Goal: Information Seeking & Learning: Compare options

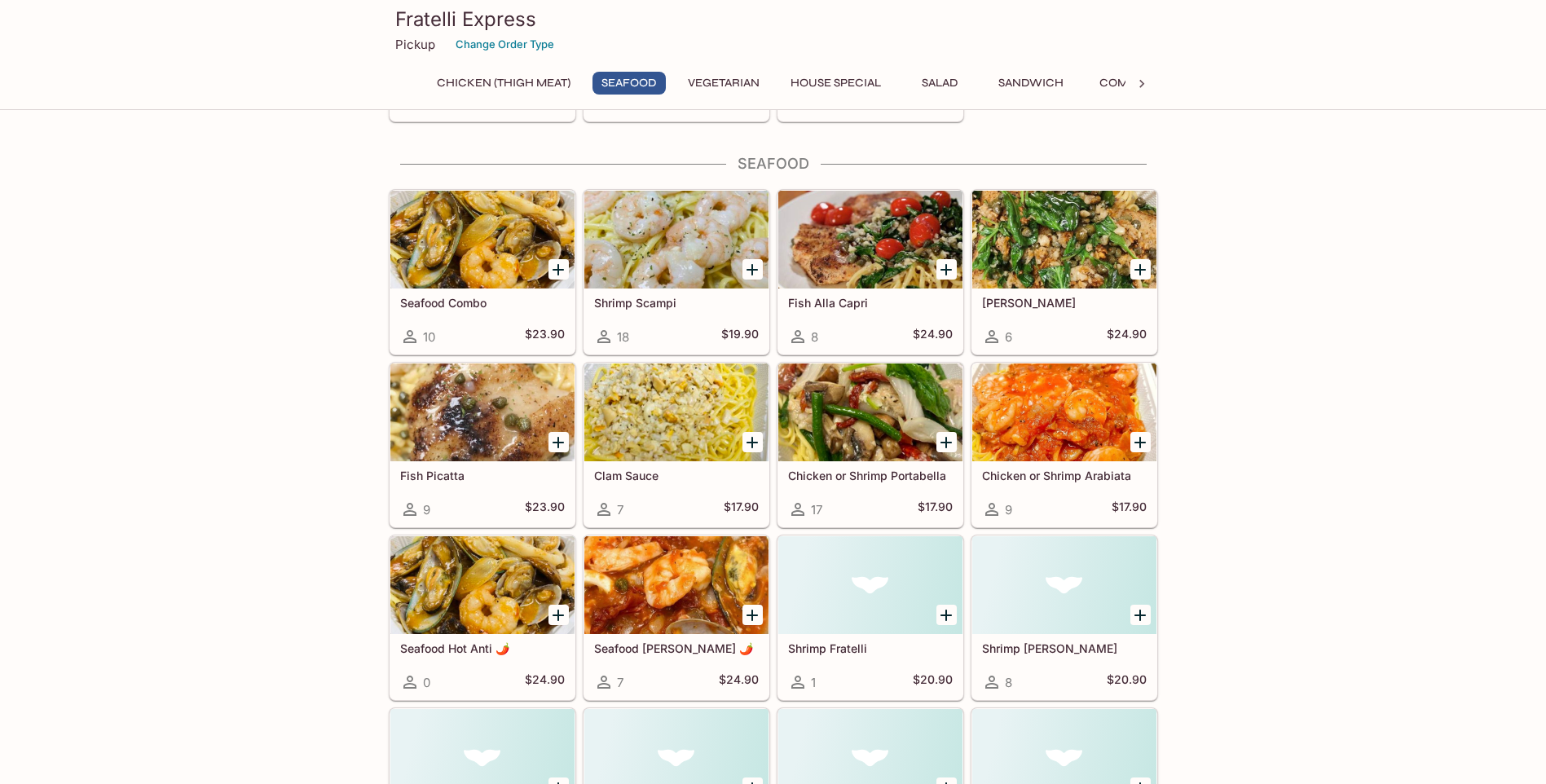
scroll to position [897, 0]
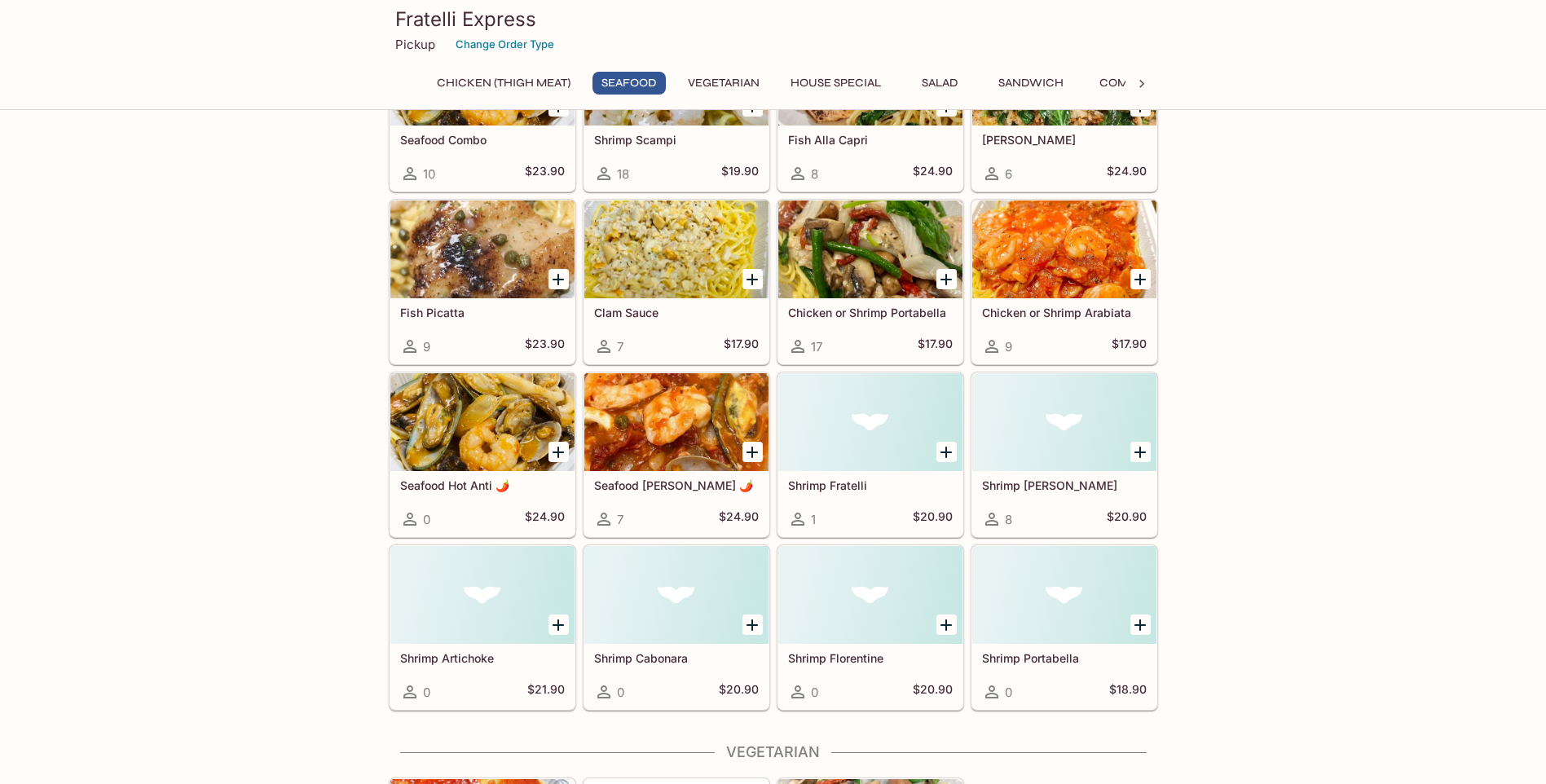
click at [677, 487] on h5 "Seafood [PERSON_NAME] 🌶️" at bounding box center [676, 485] width 165 height 14
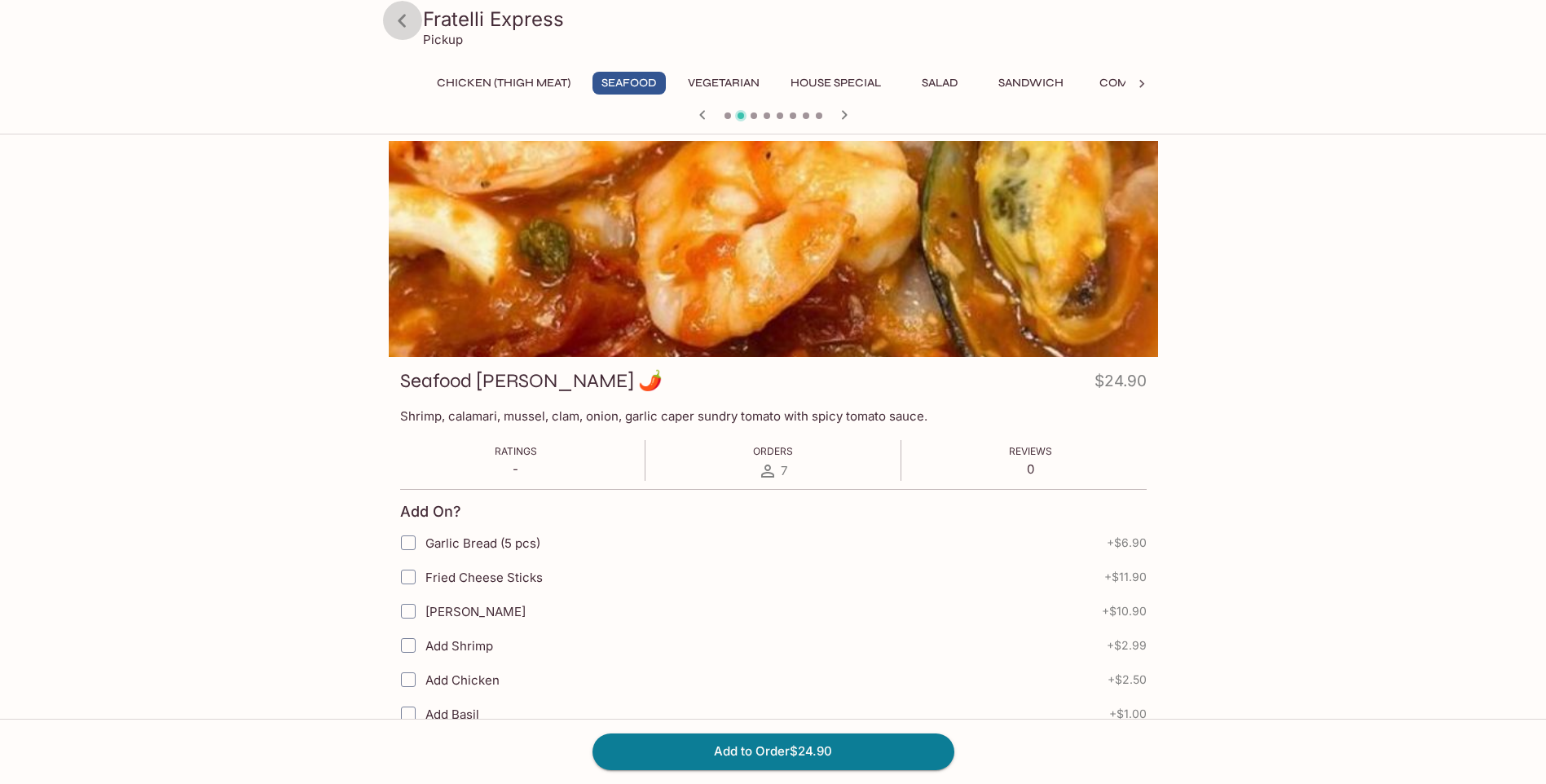
click at [401, 23] on icon at bounding box center [402, 20] width 9 height 13
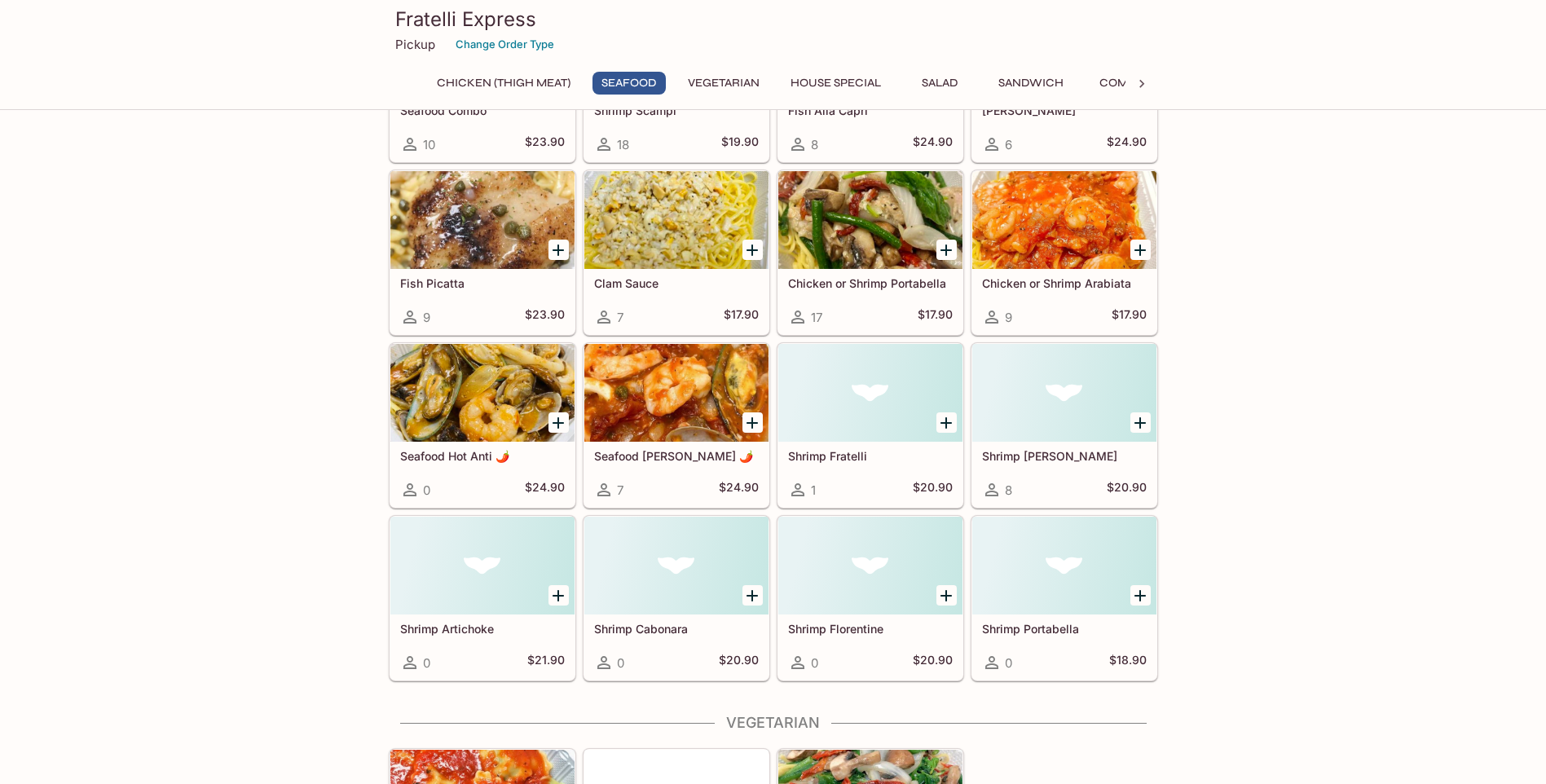
scroll to position [978, 0]
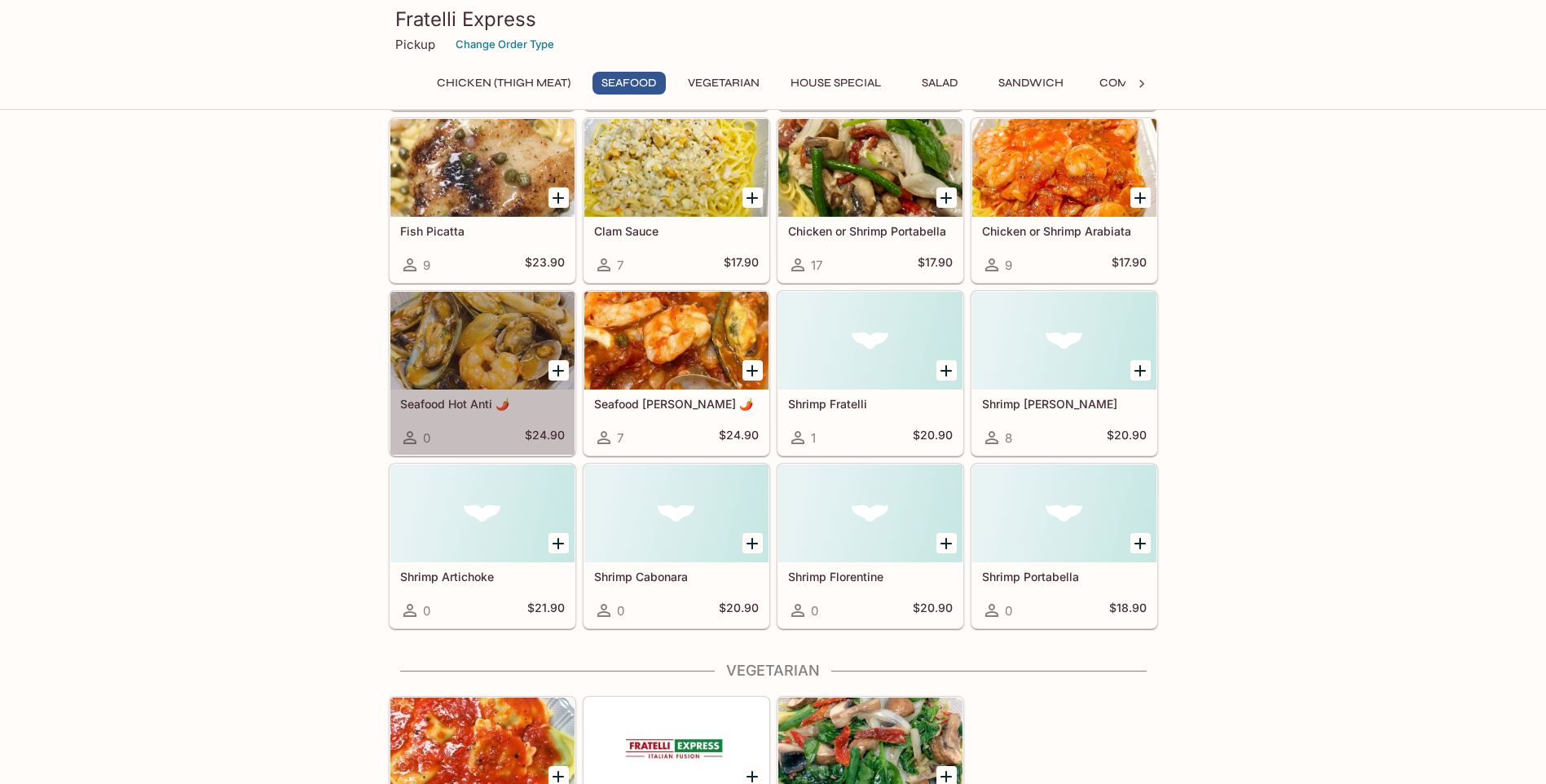
click at [436, 403] on h5 "Seafood Hot Anti 🌶️" at bounding box center [483, 404] width 165 height 14
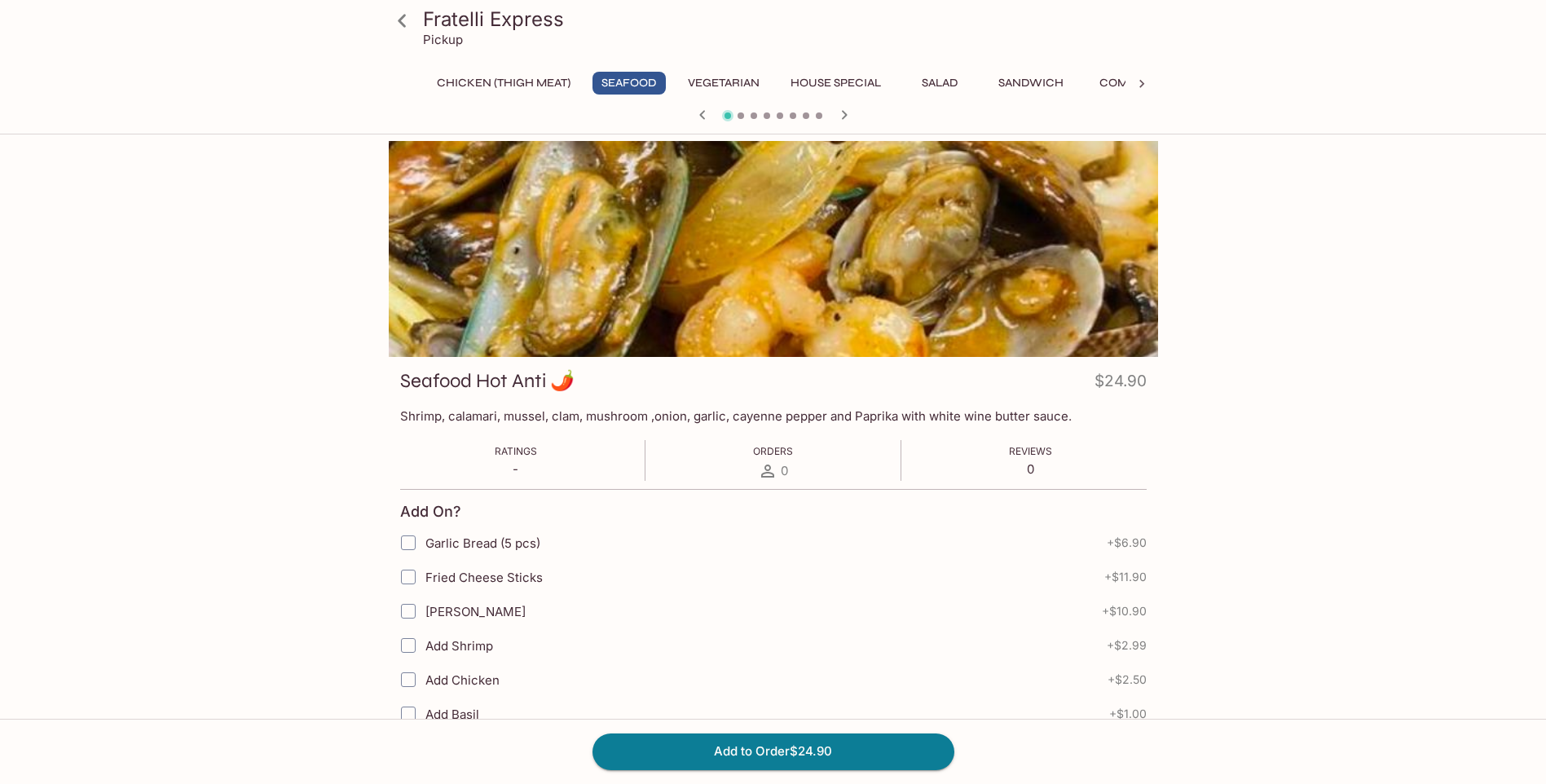
click at [400, 17] on icon at bounding box center [401, 20] width 28 height 28
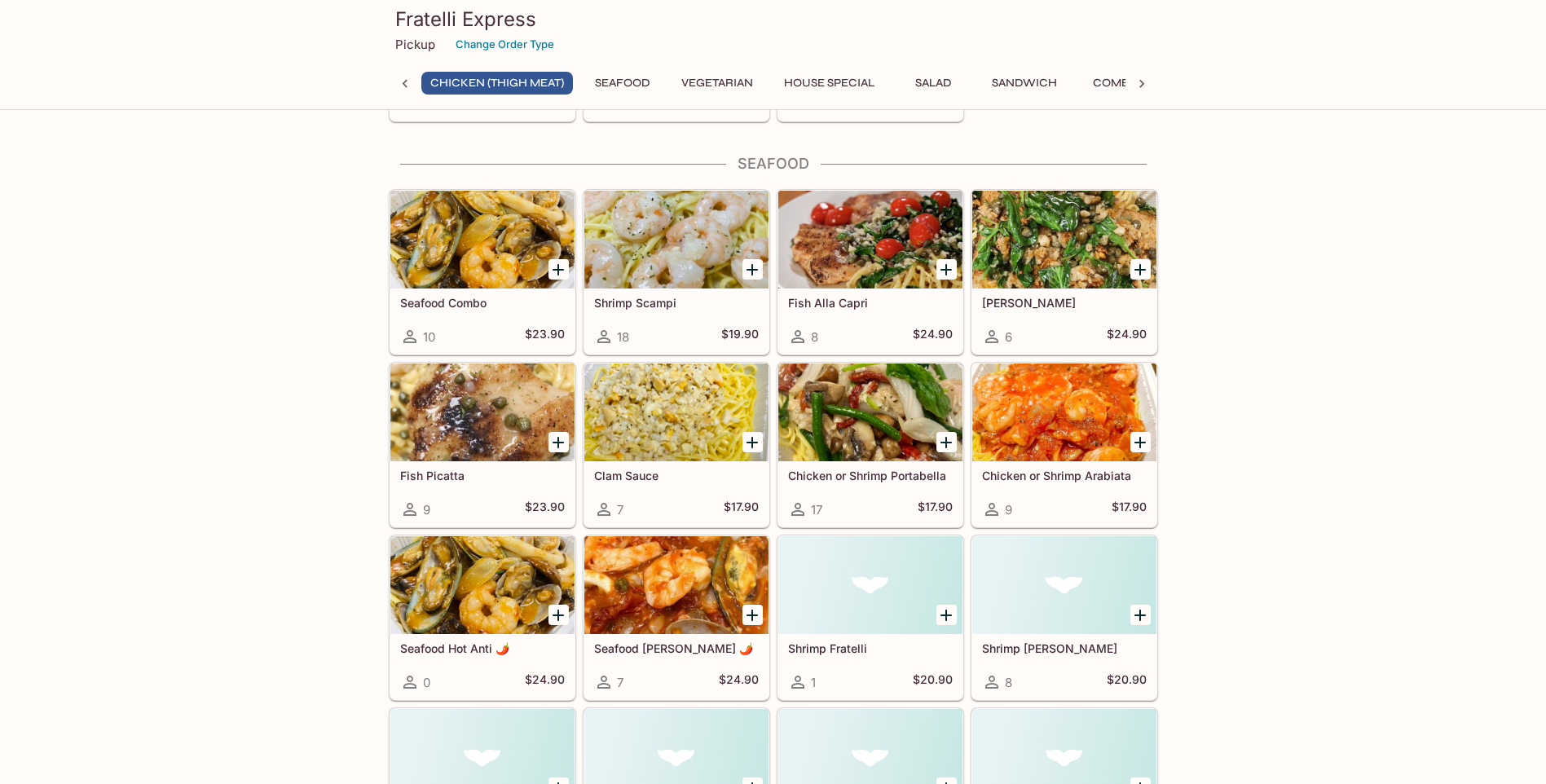
scroll to position [652, 0]
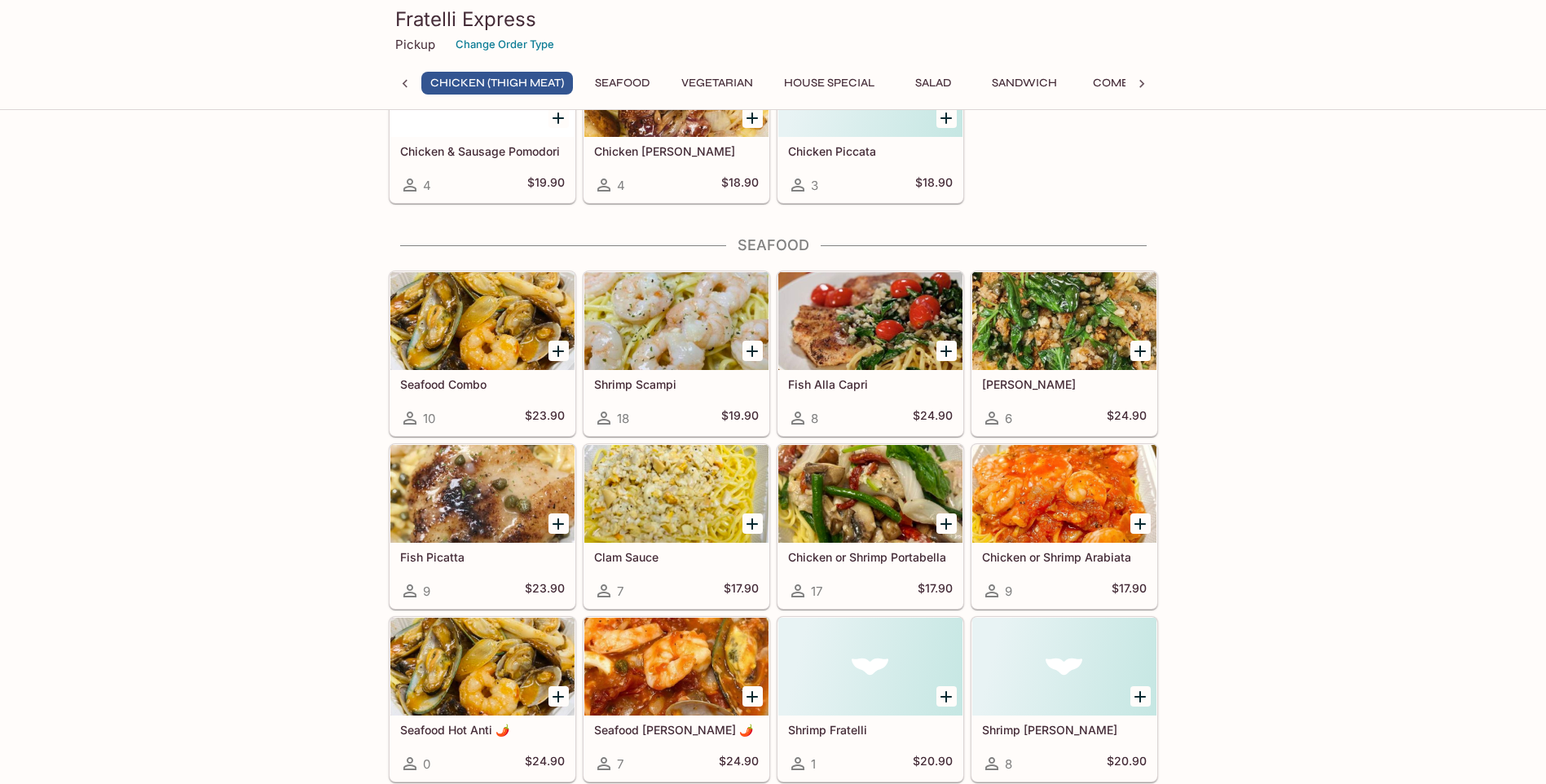
click at [821, 385] on h5 "Fish Alla Capri" at bounding box center [870, 384] width 165 height 14
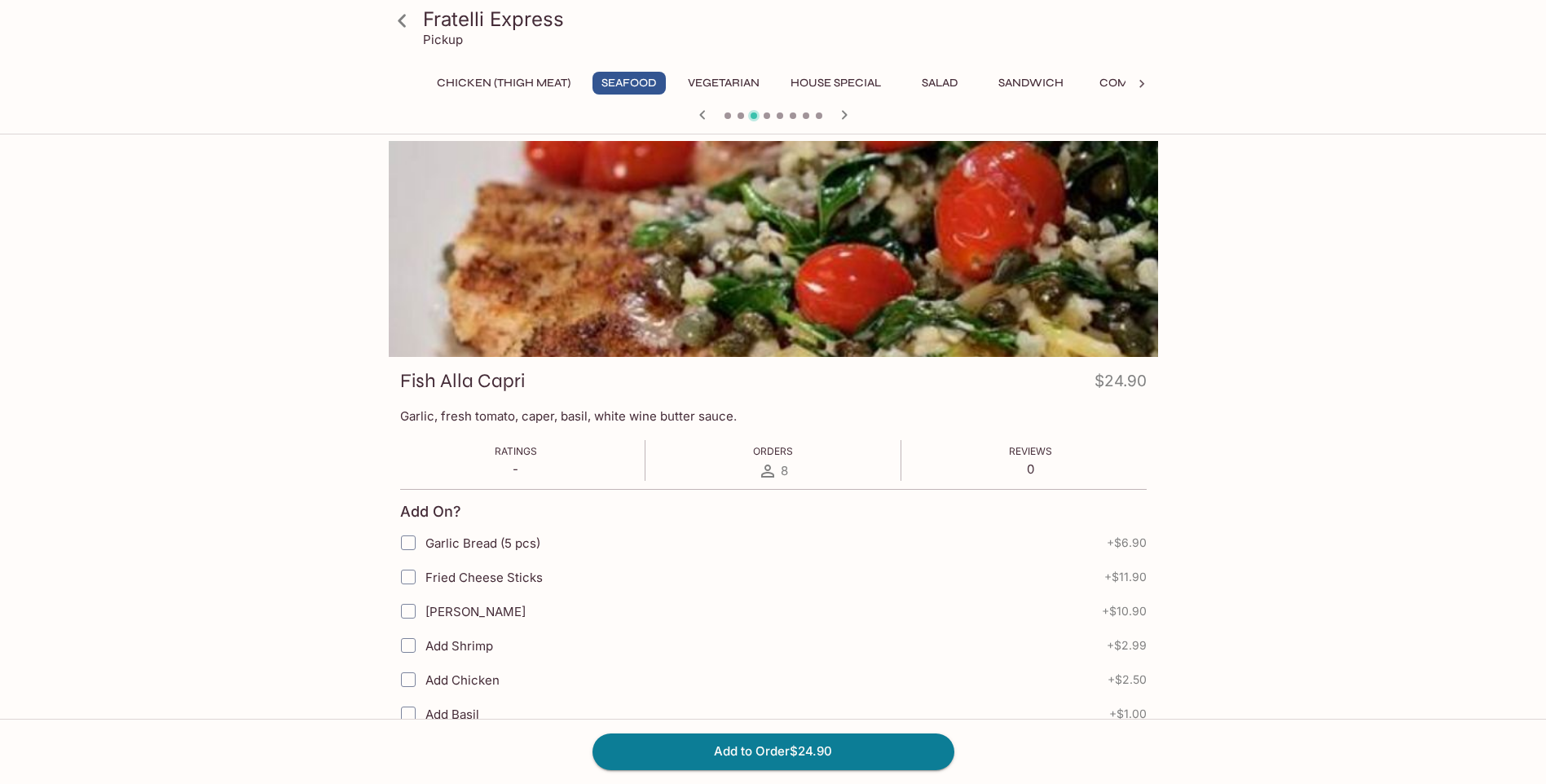
click at [400, 20] on icon at bounding box center [402, 20] width 9 height 13
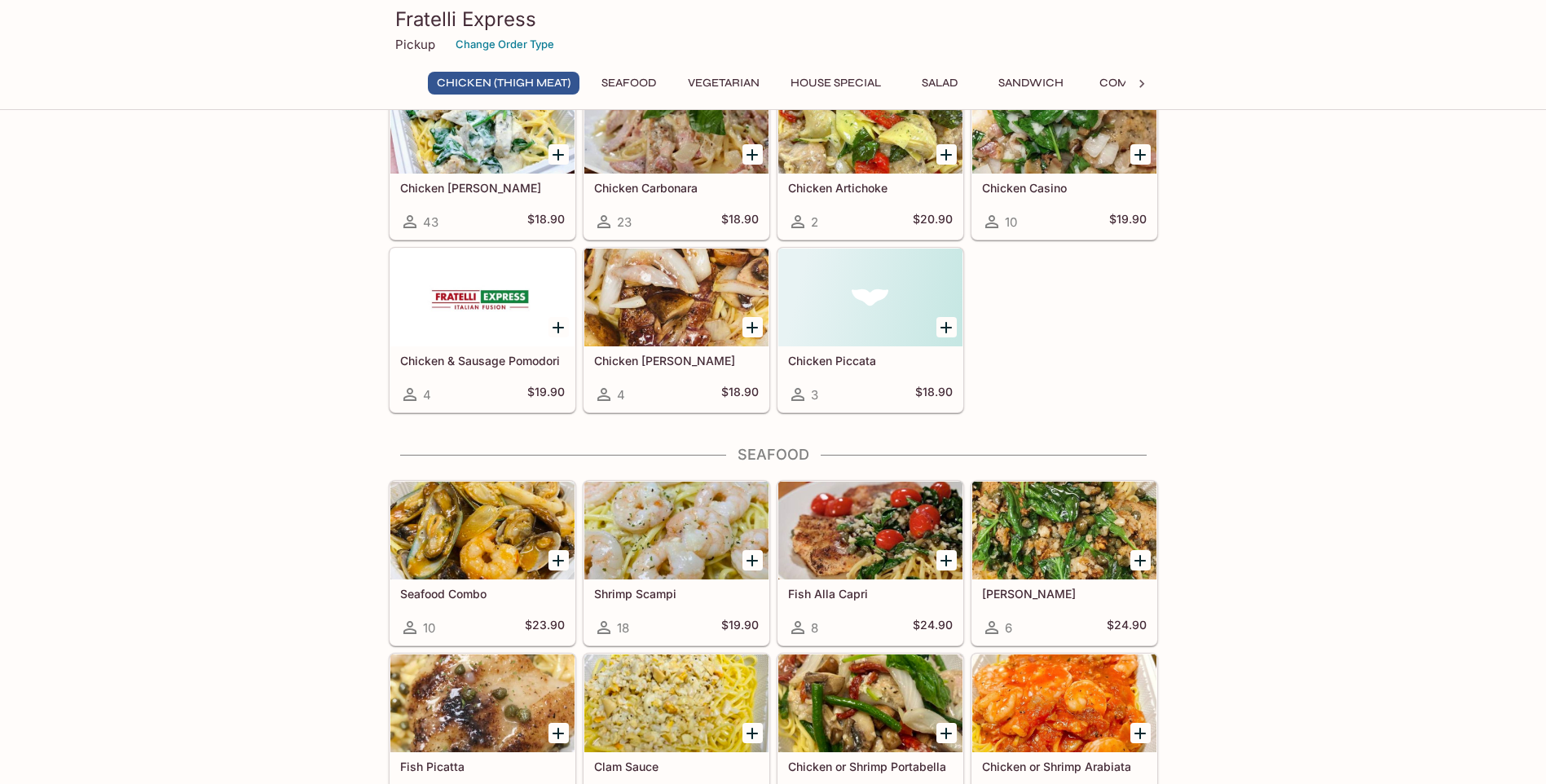
scroll to position [489, 0]
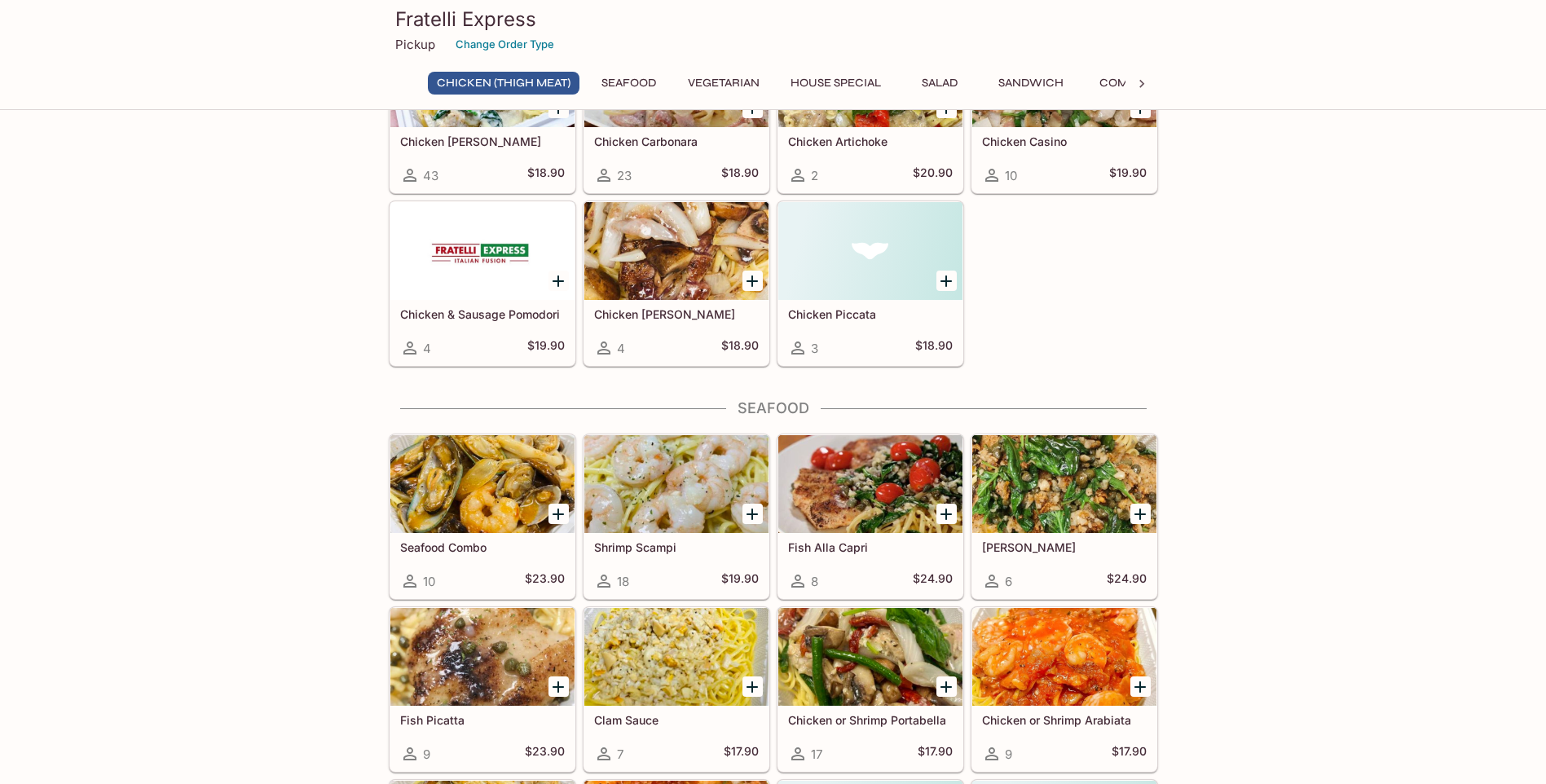
click at [665, 553] on h5 "Shrimp Scampi" at bounding box center [676, 547] width 165 height 14
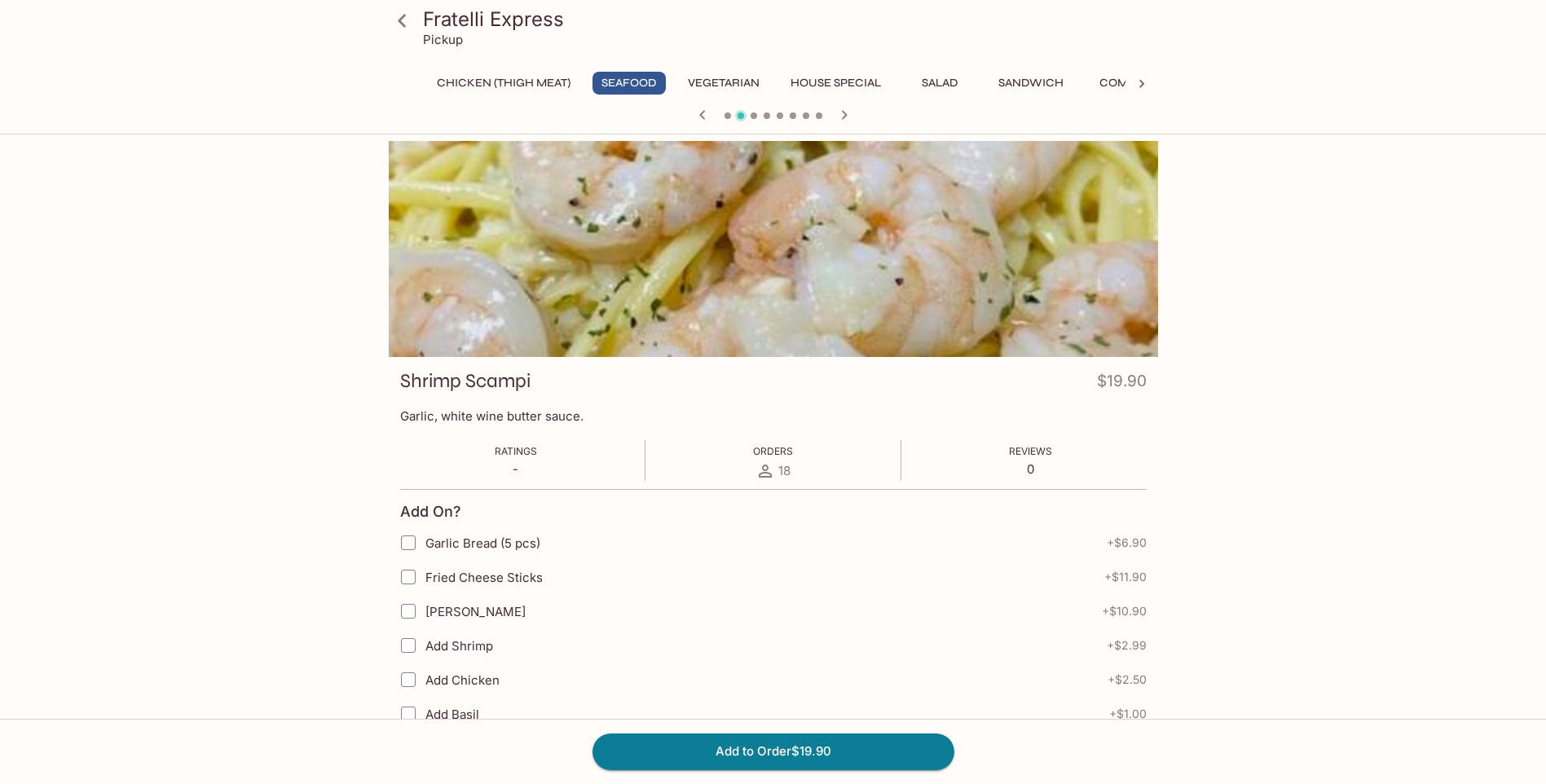
click at [394, 20] on icon at bounding box center [401, 20] width 28 height 28
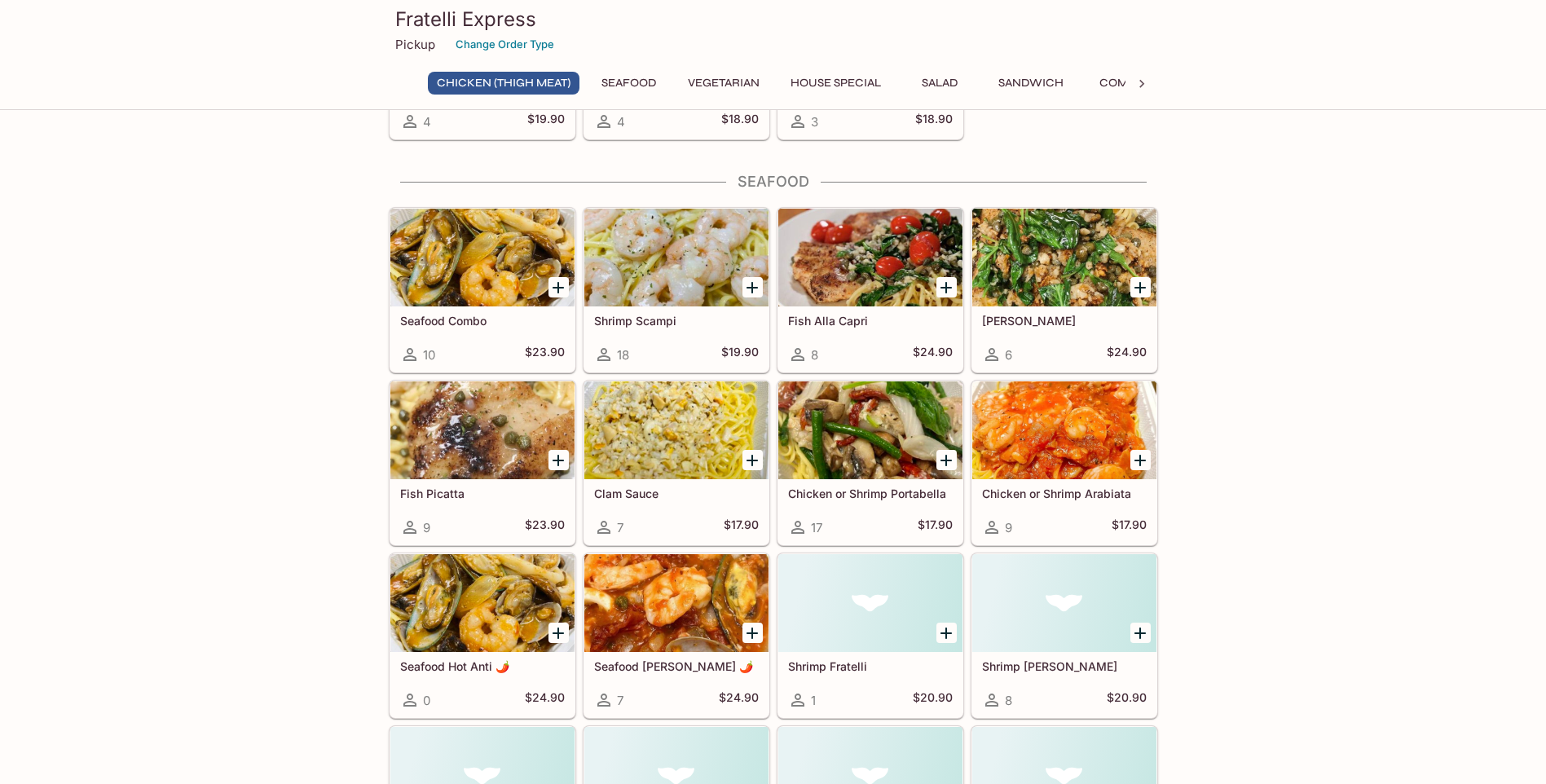
scroll to position [734, 0]
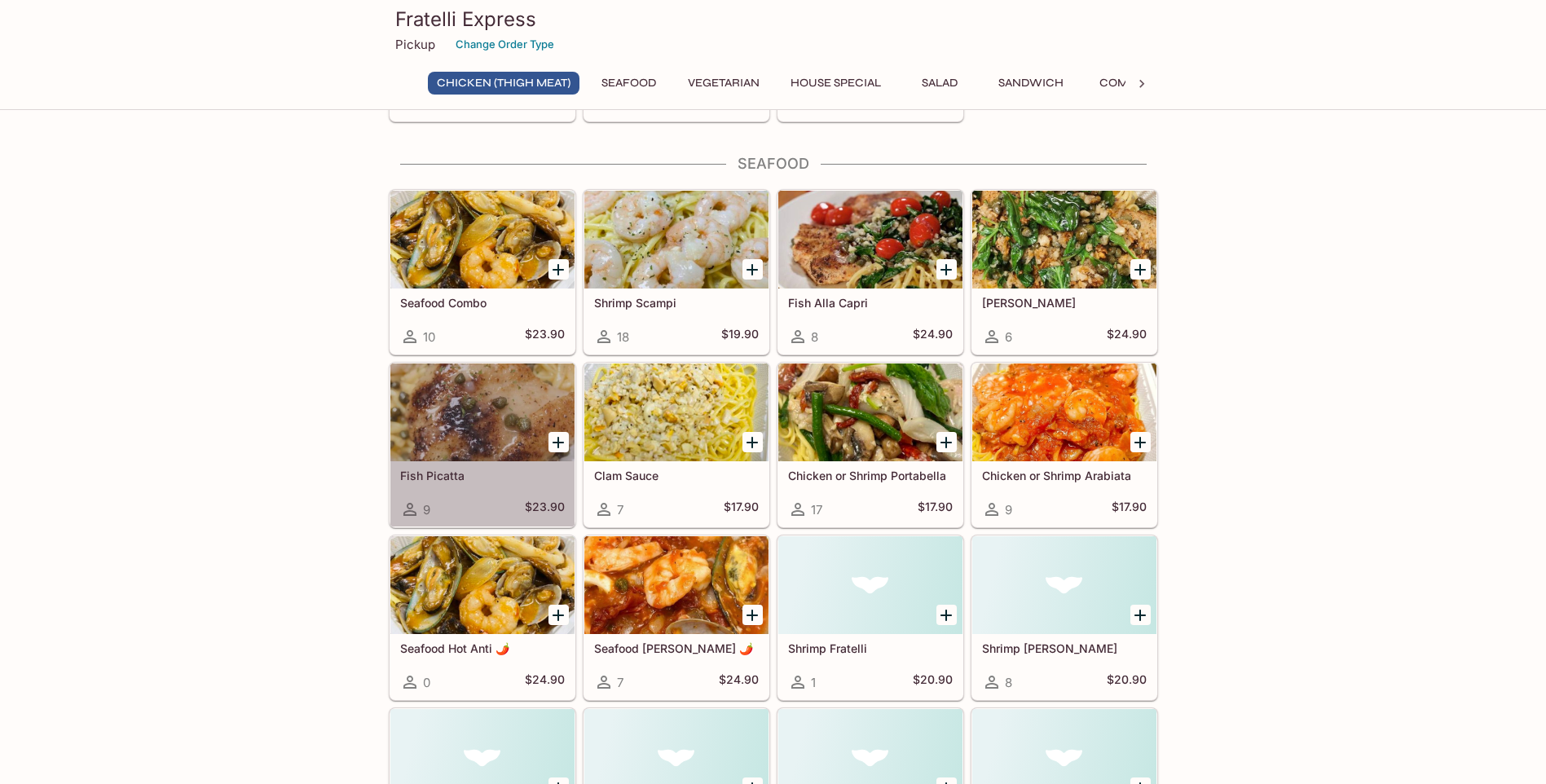
click at [450, 477] on h5 "Fish Picatta" at bounding box center [483, 476] width 165 height 14
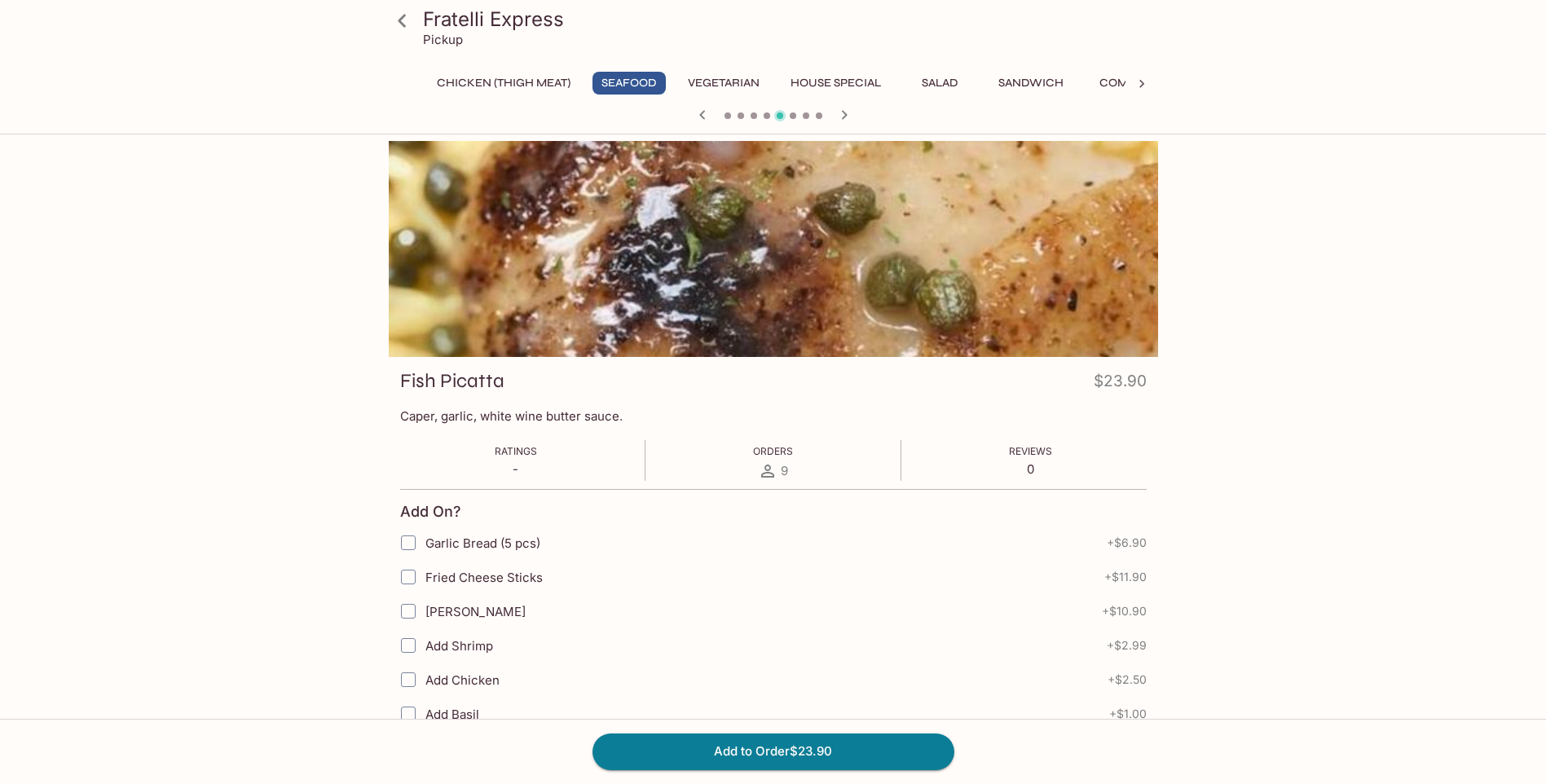
click at [401, 25] on icon at bounding box center [401, 20] width 28 height 28
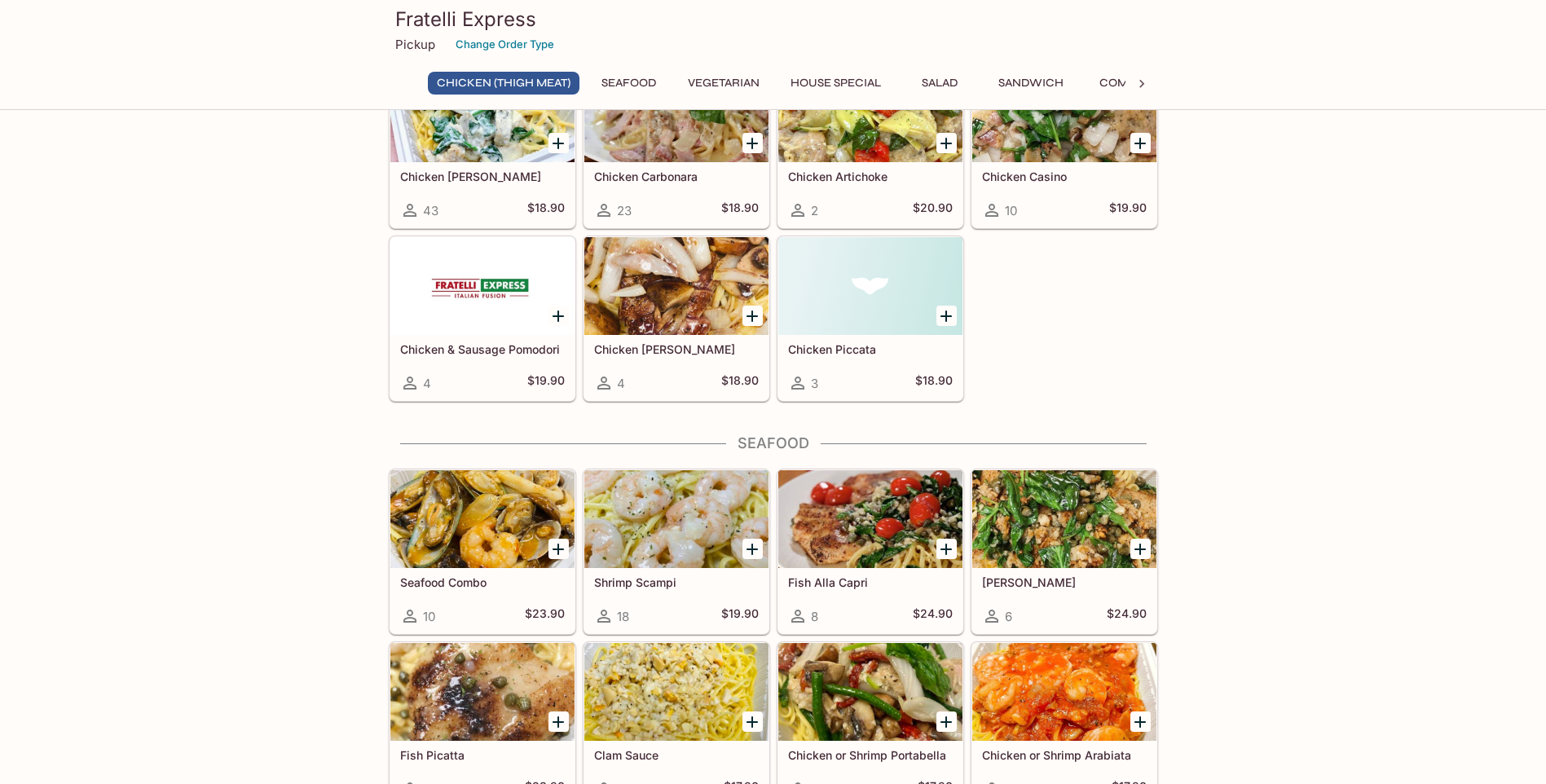
scroll to position [570, 0]
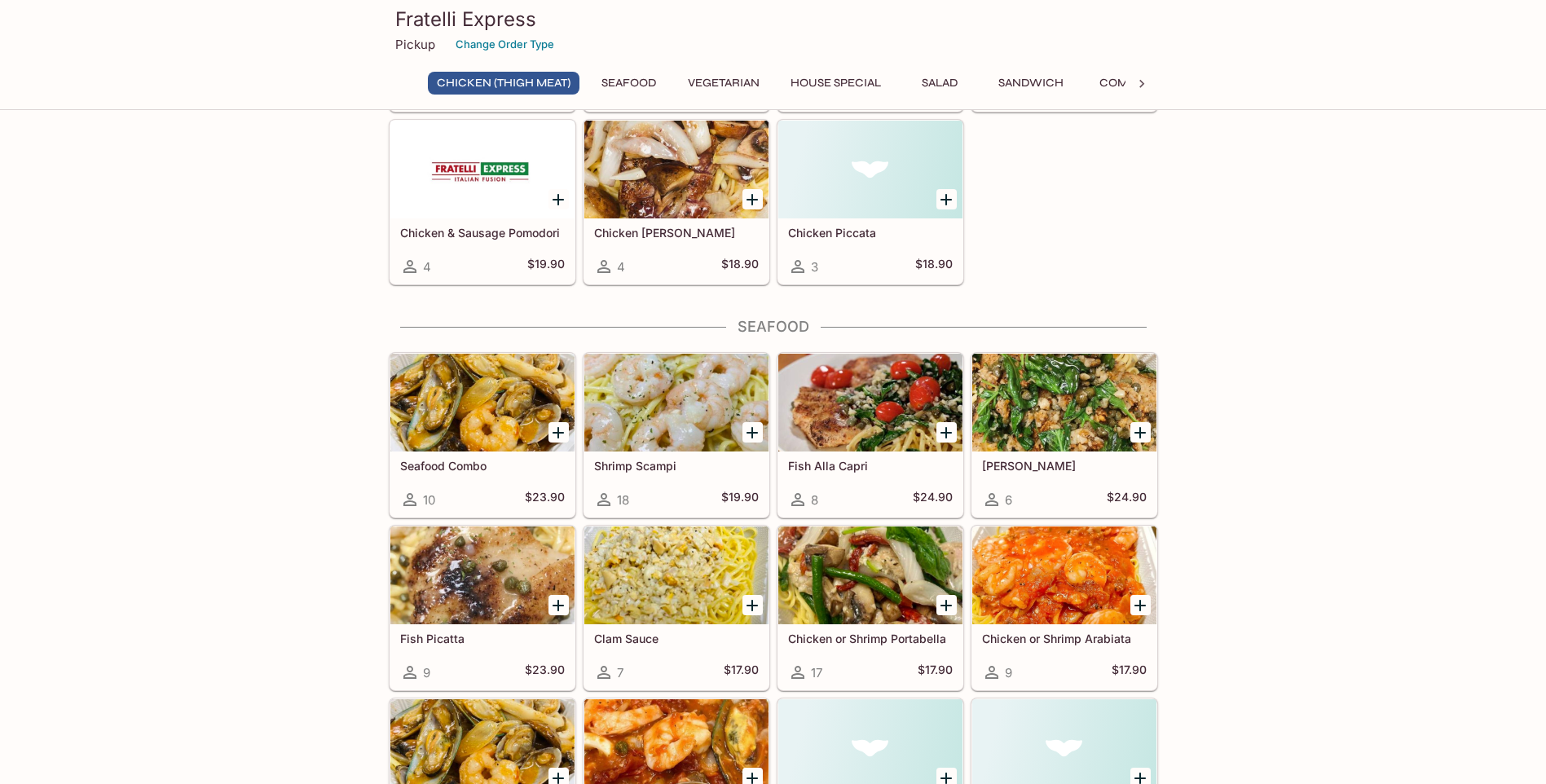
click at [840, 461] on h5 "Fish Alla Capri" at bounding box center [870, 465] width 165 height 14
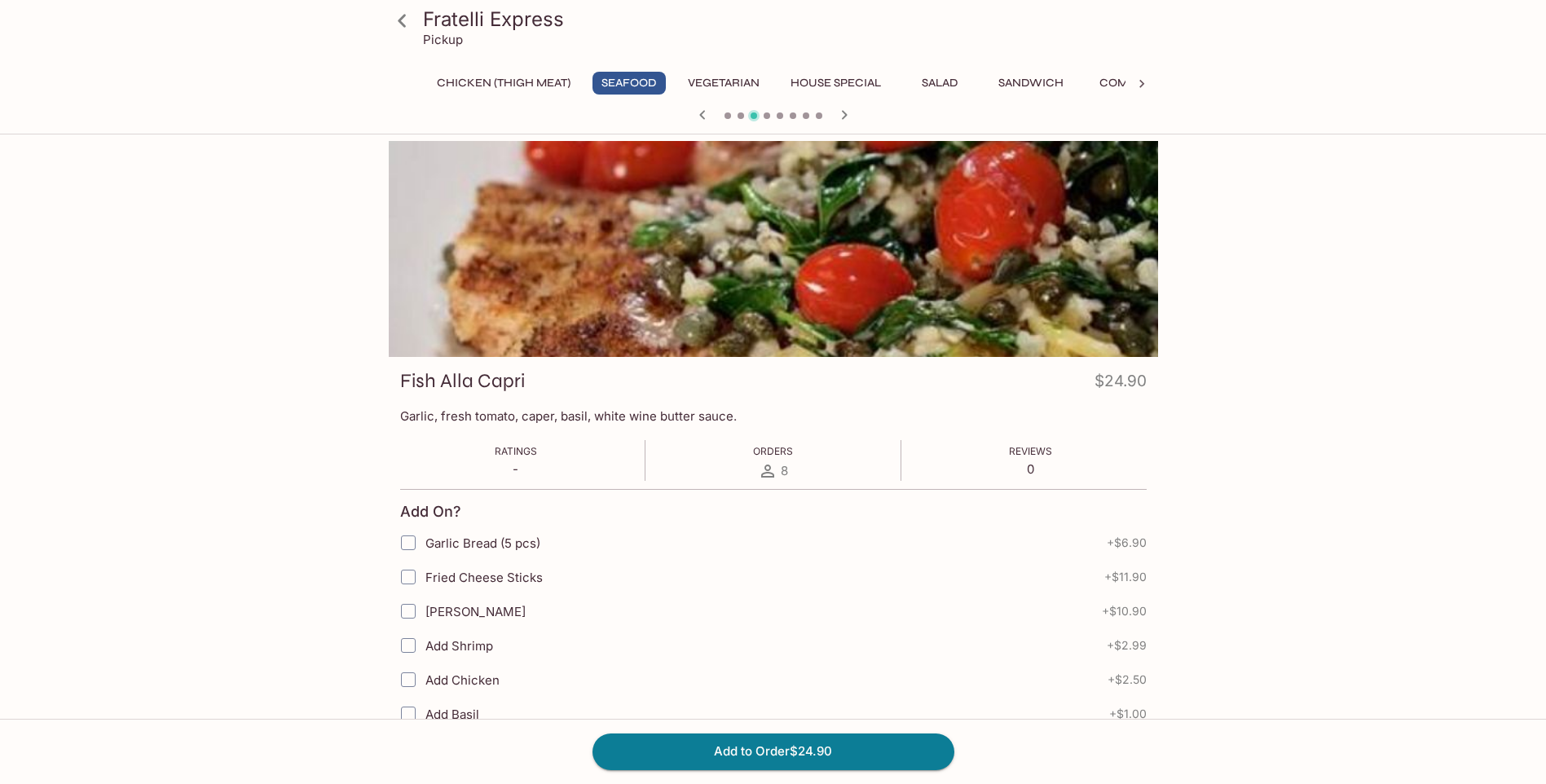
click at [399, 26] on icon at bounding box center [401, 20] width 28 height 28
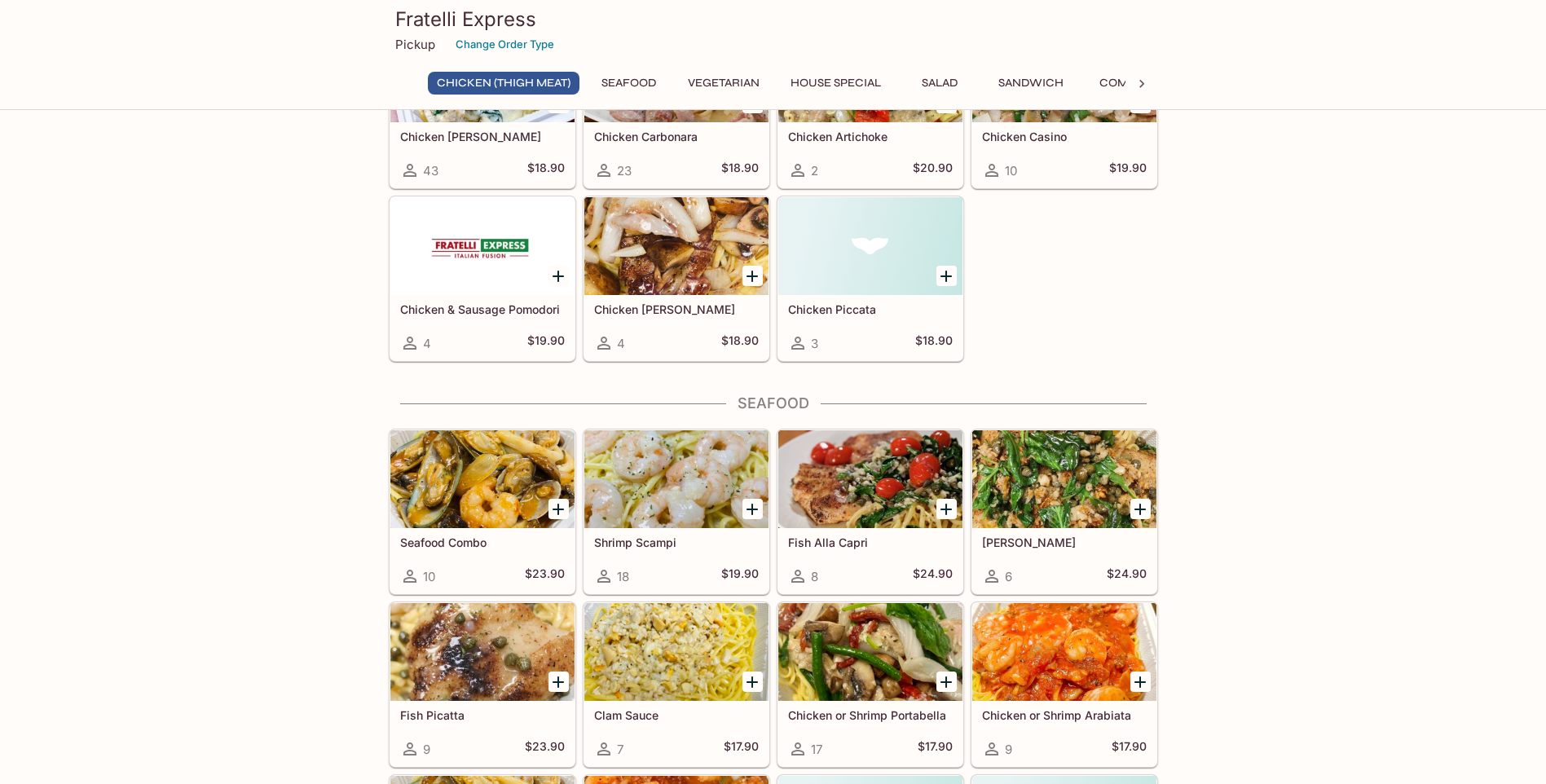
scroll to position [734, 0]
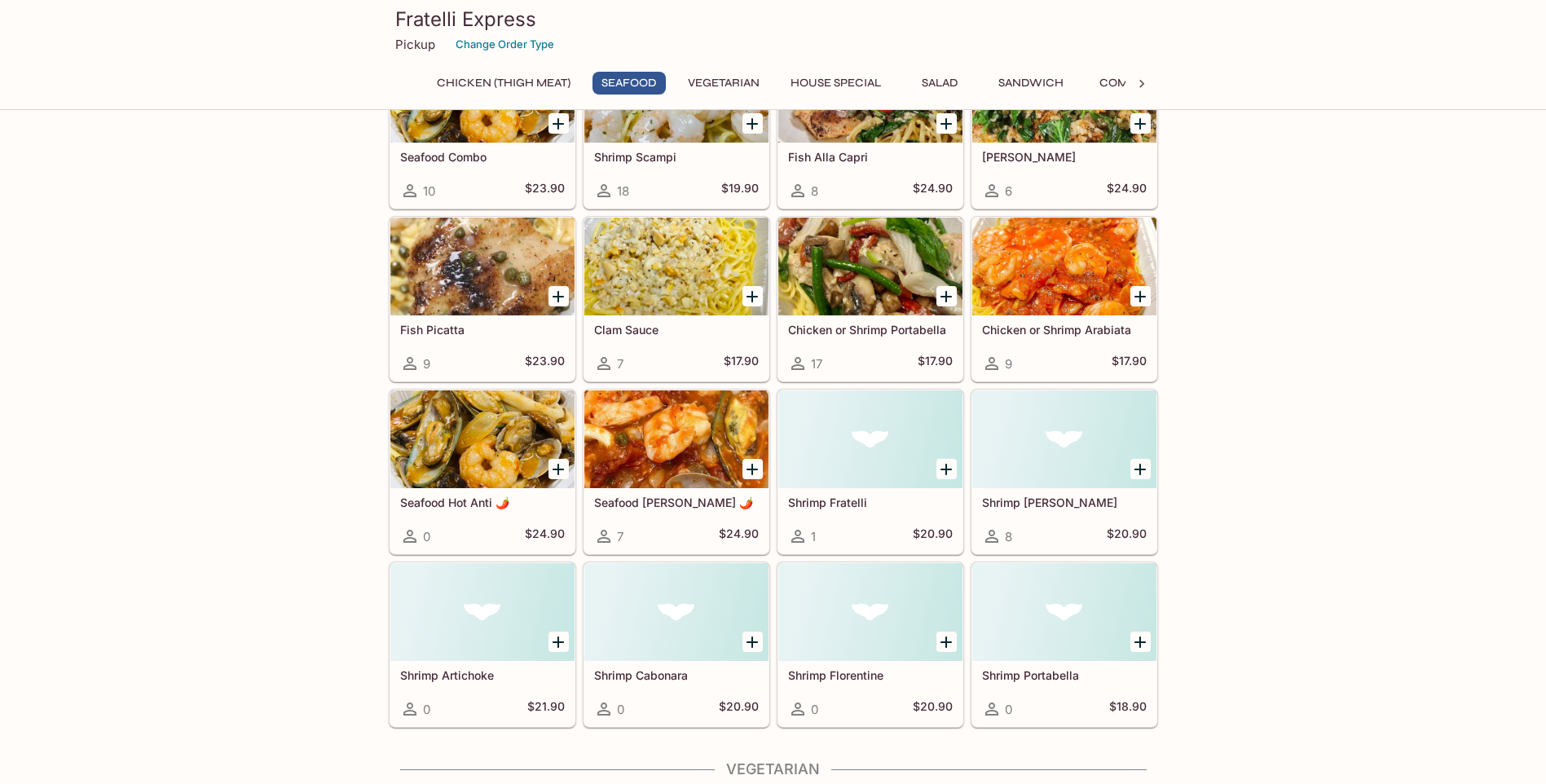
scroll to position [897, 0]
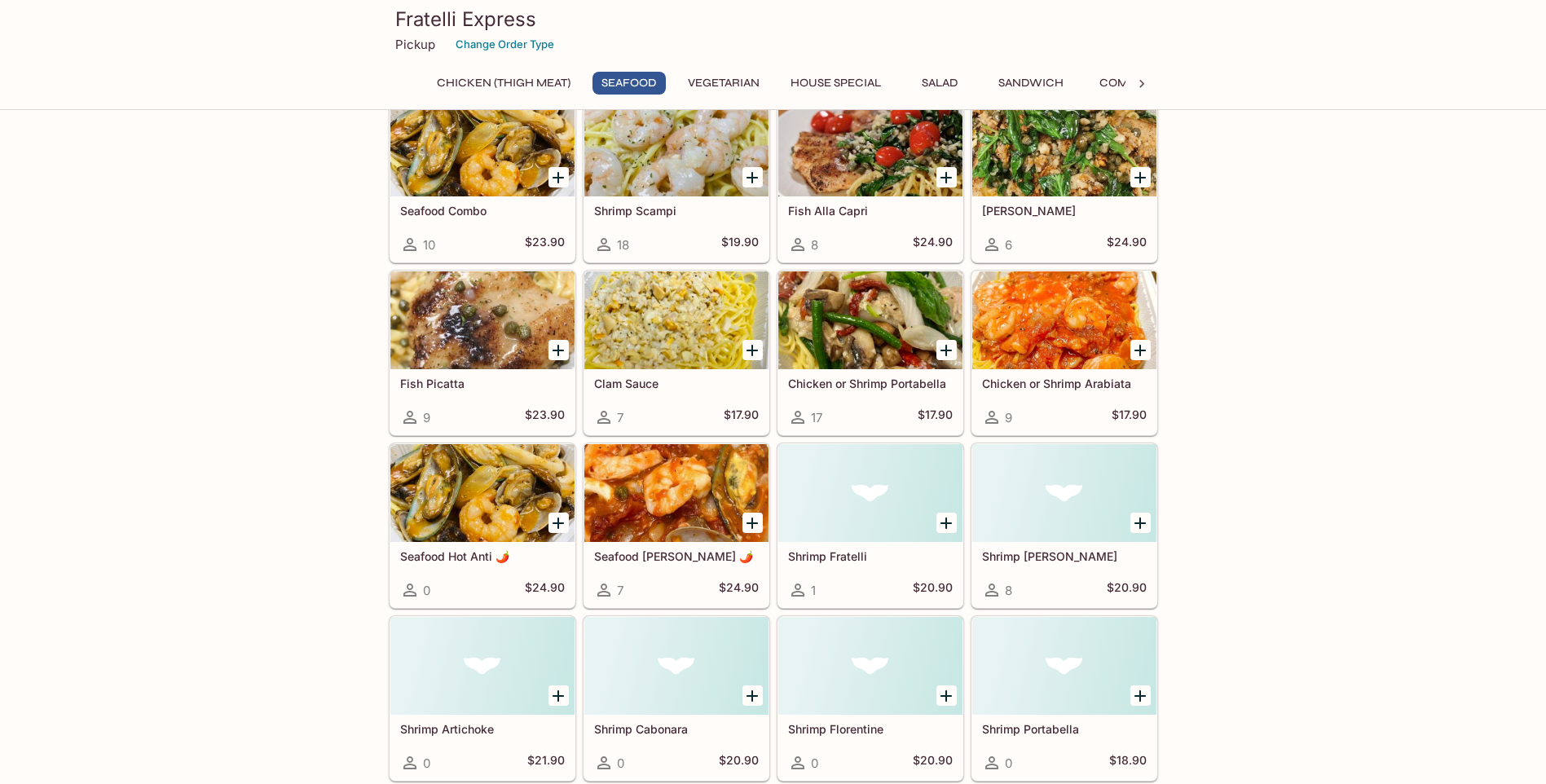
scroll to position [0, 0]
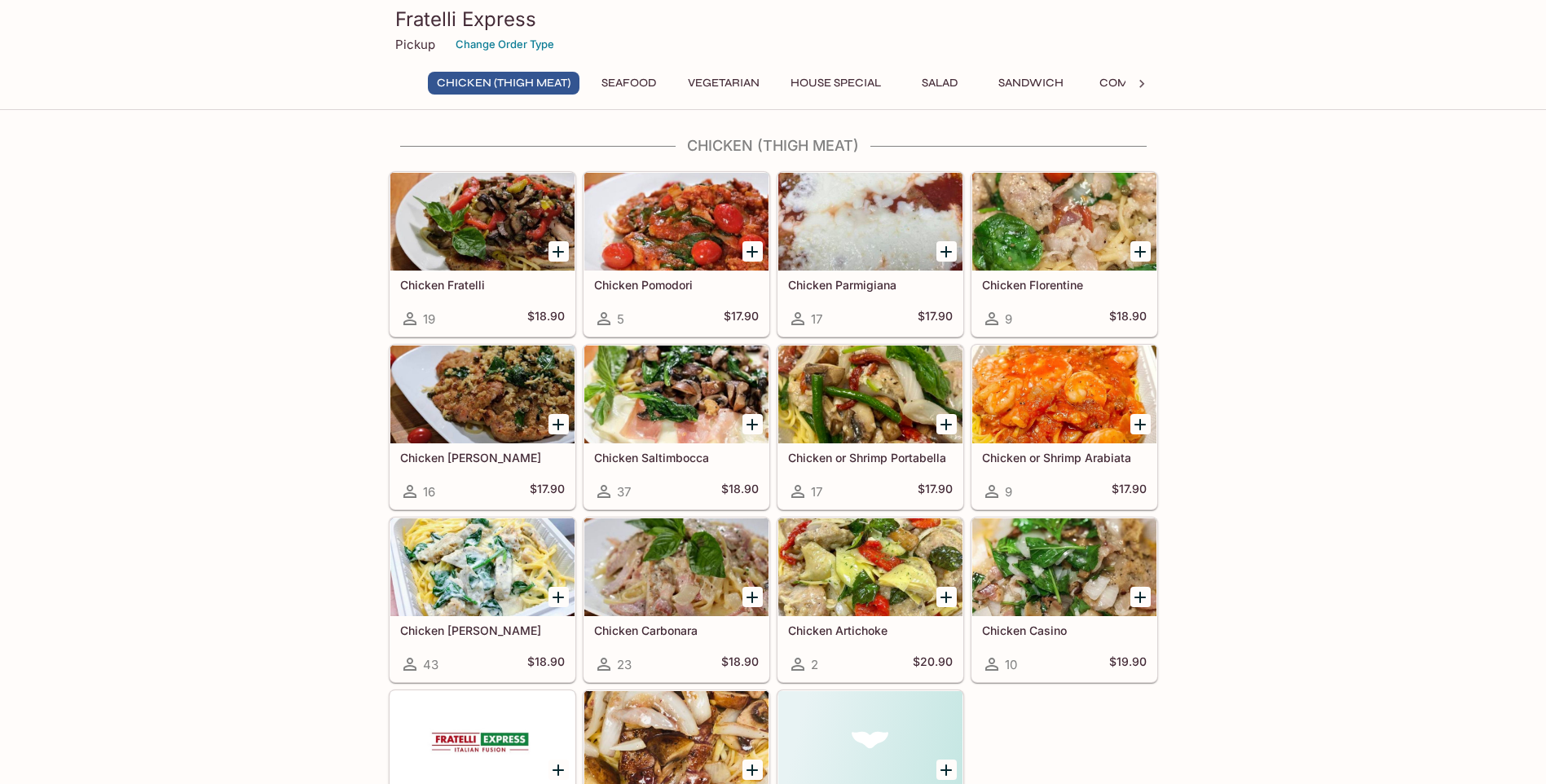
click at [858, 78] on button "House Special" at bounding box center [835, 83] width 108 height 23
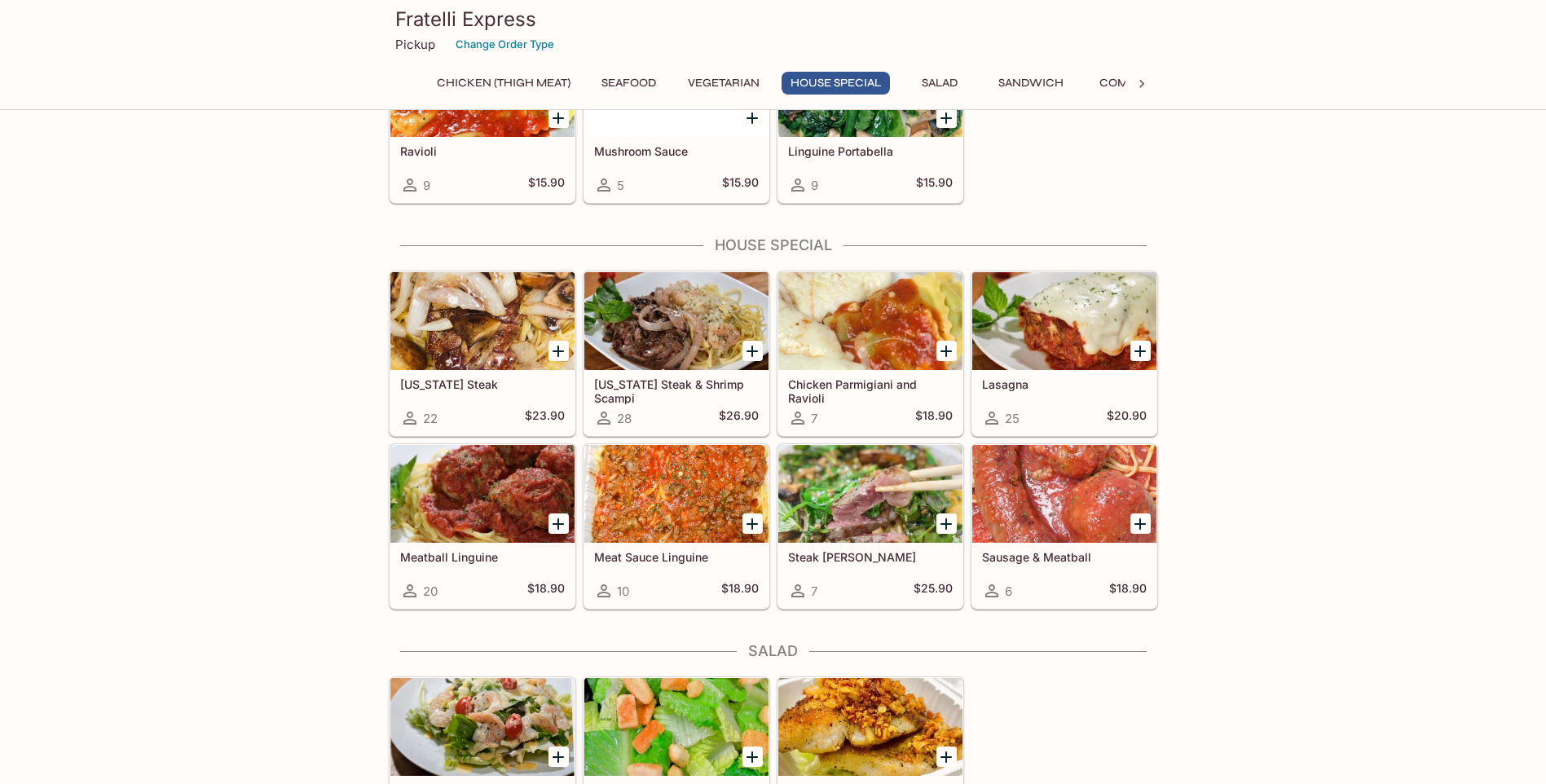
scroll to position [1735, 0]
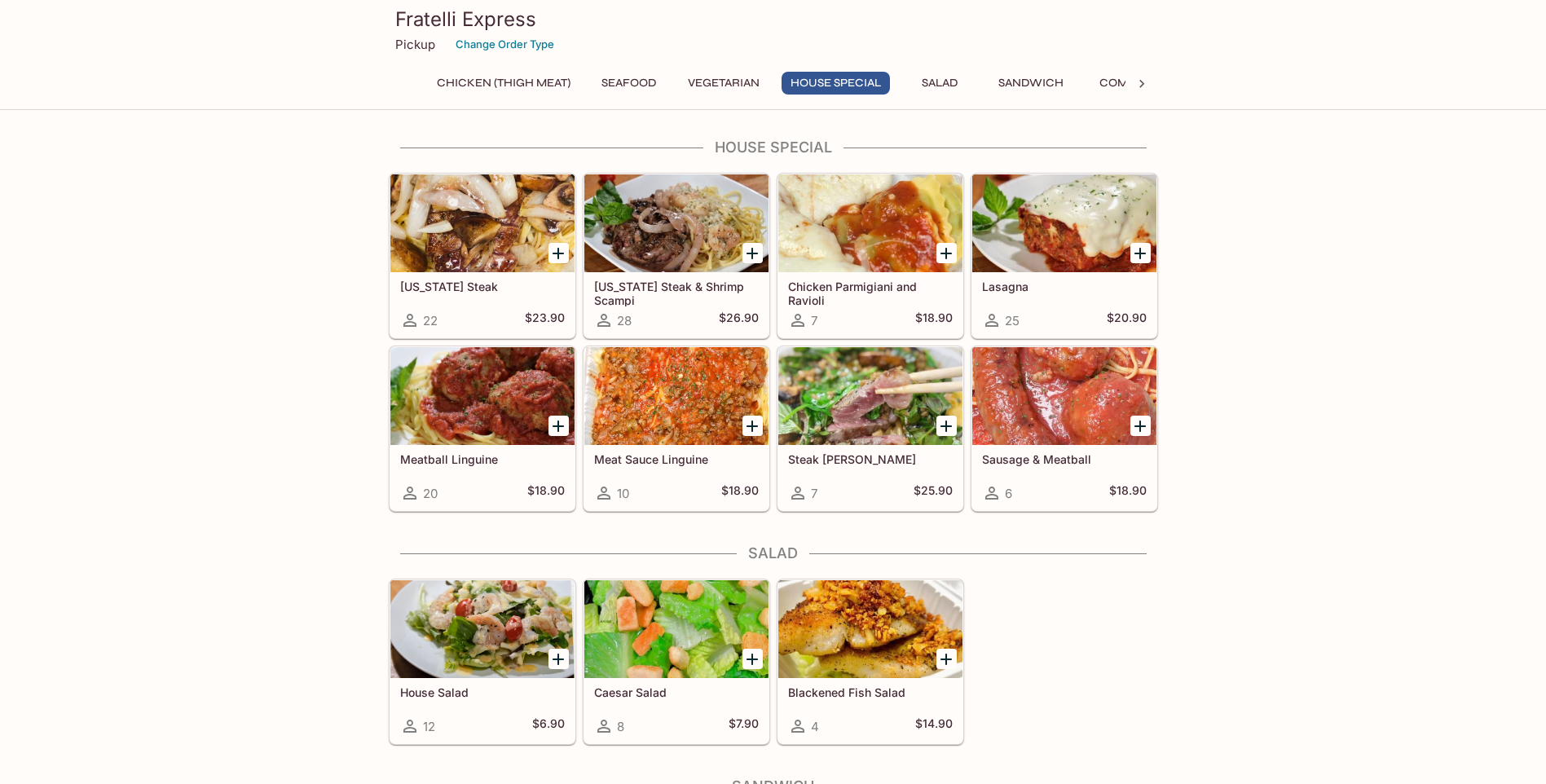
click at [1110, 88] on button "Combo" at bounding box center [1122, 83] width 73 height 23
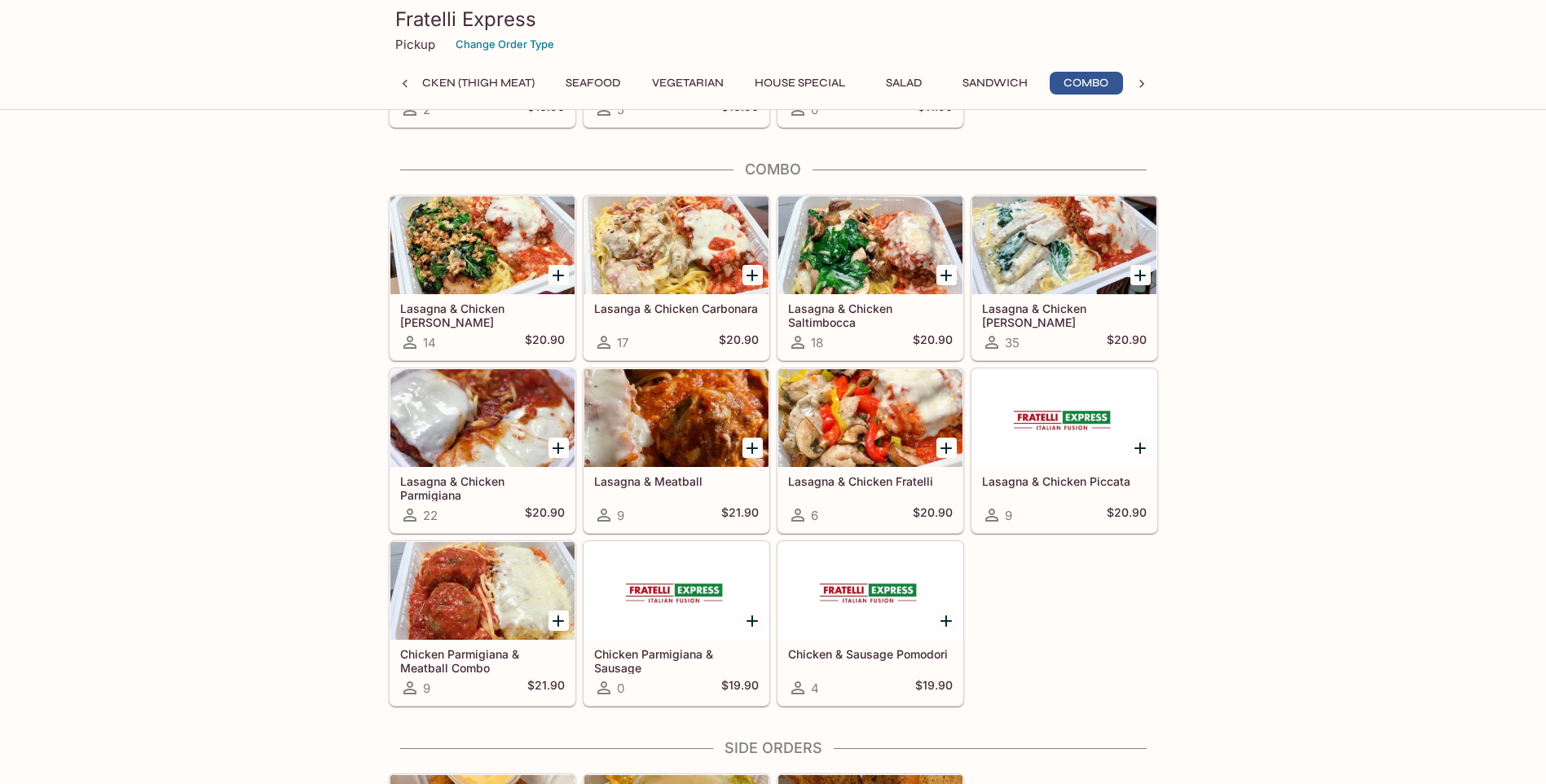
scroll to position [2607, 0]
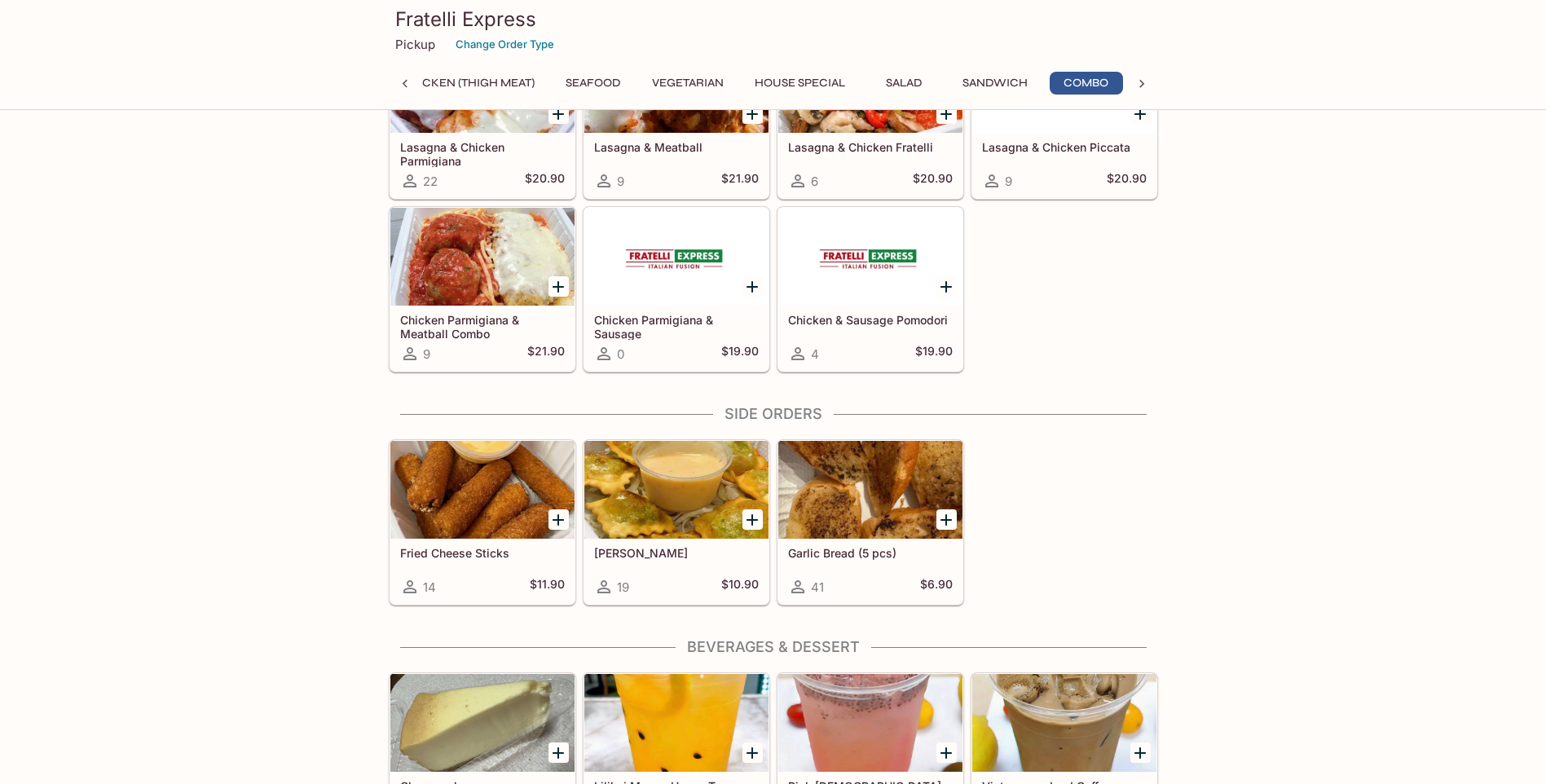
scroll to position [2932, 0]
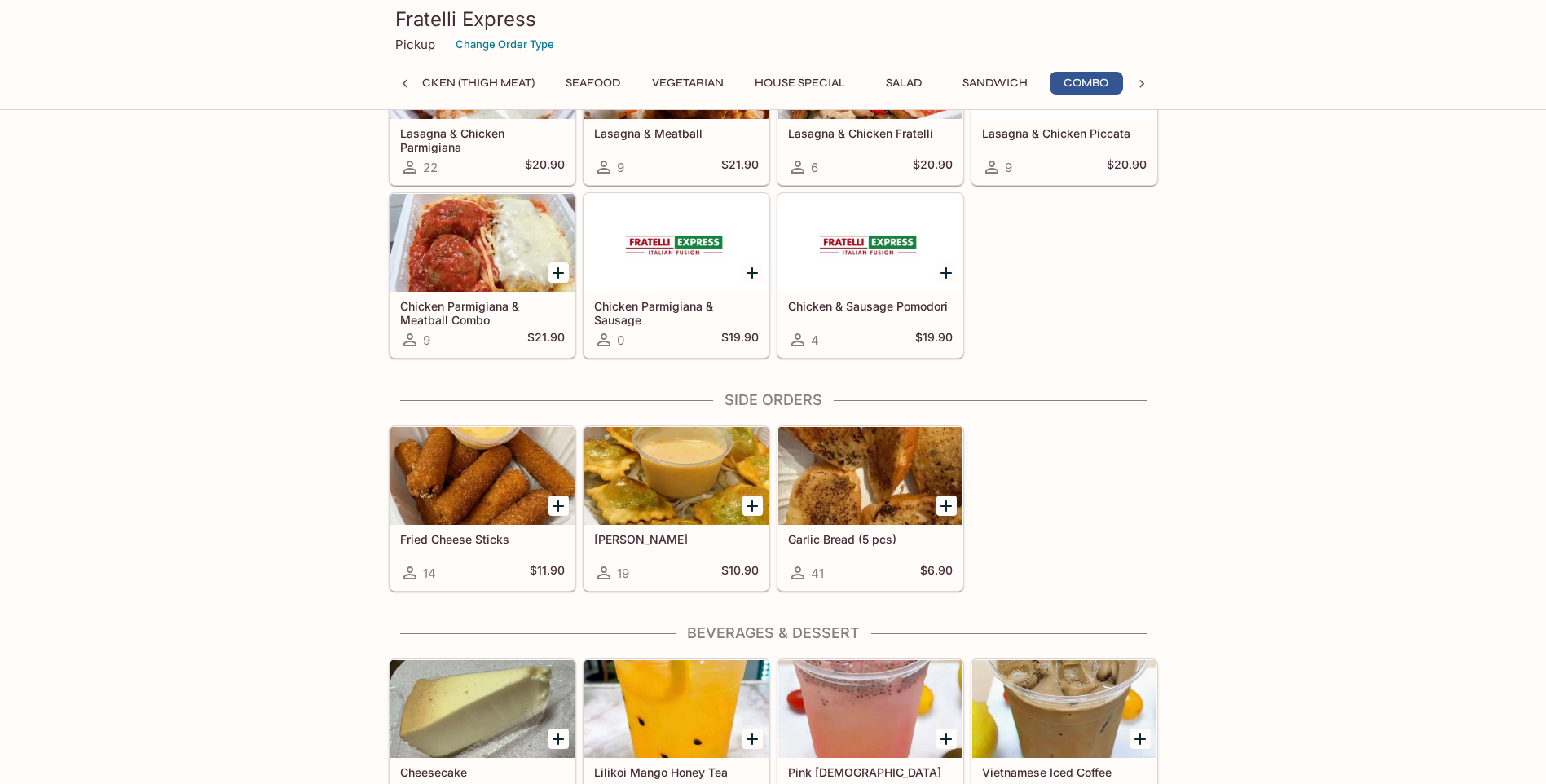
click at [572, 81] on button "Seafood" at bounding box center [594, 83] width 73 height 23
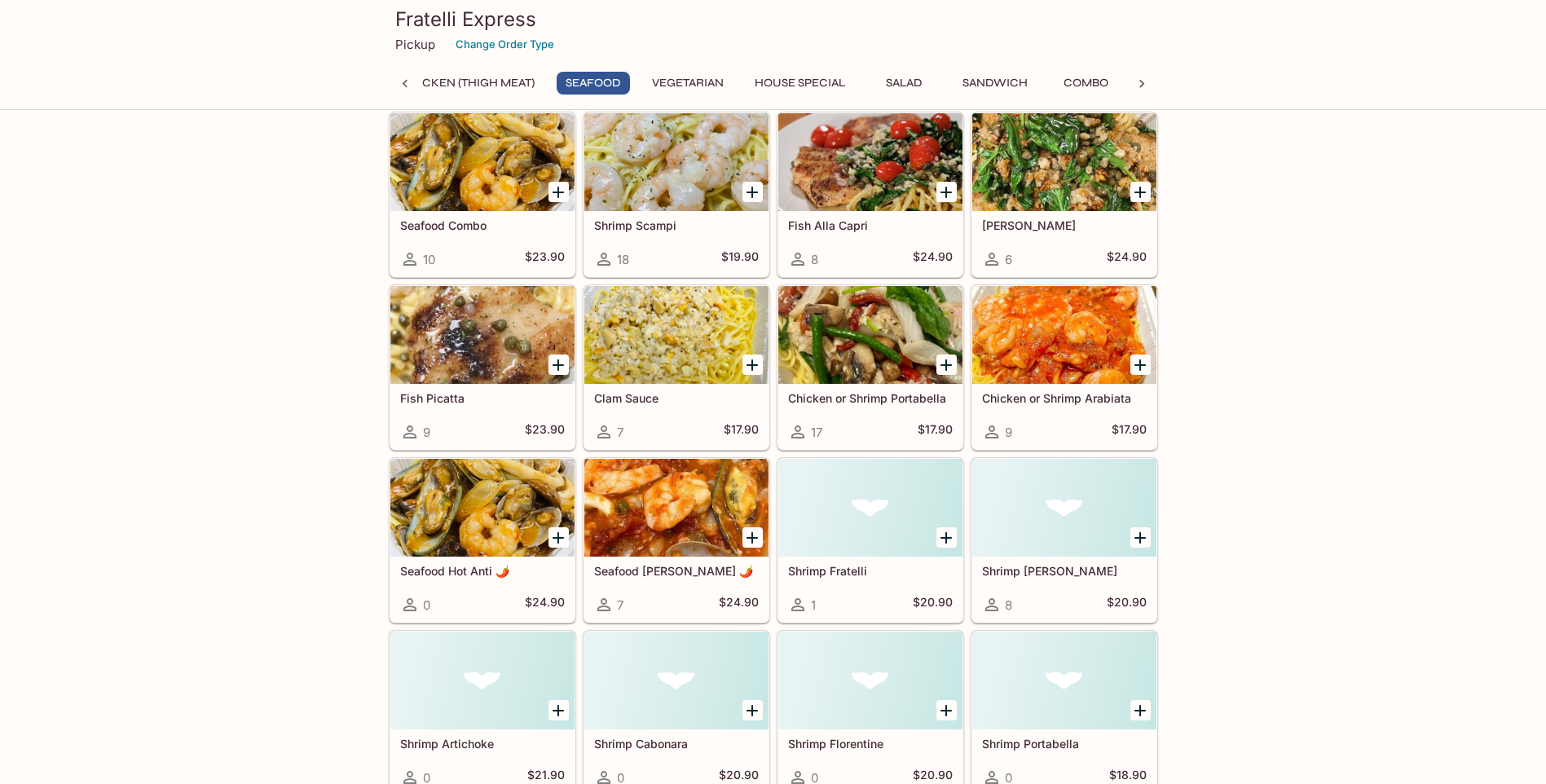
scroll to position [913, 0]
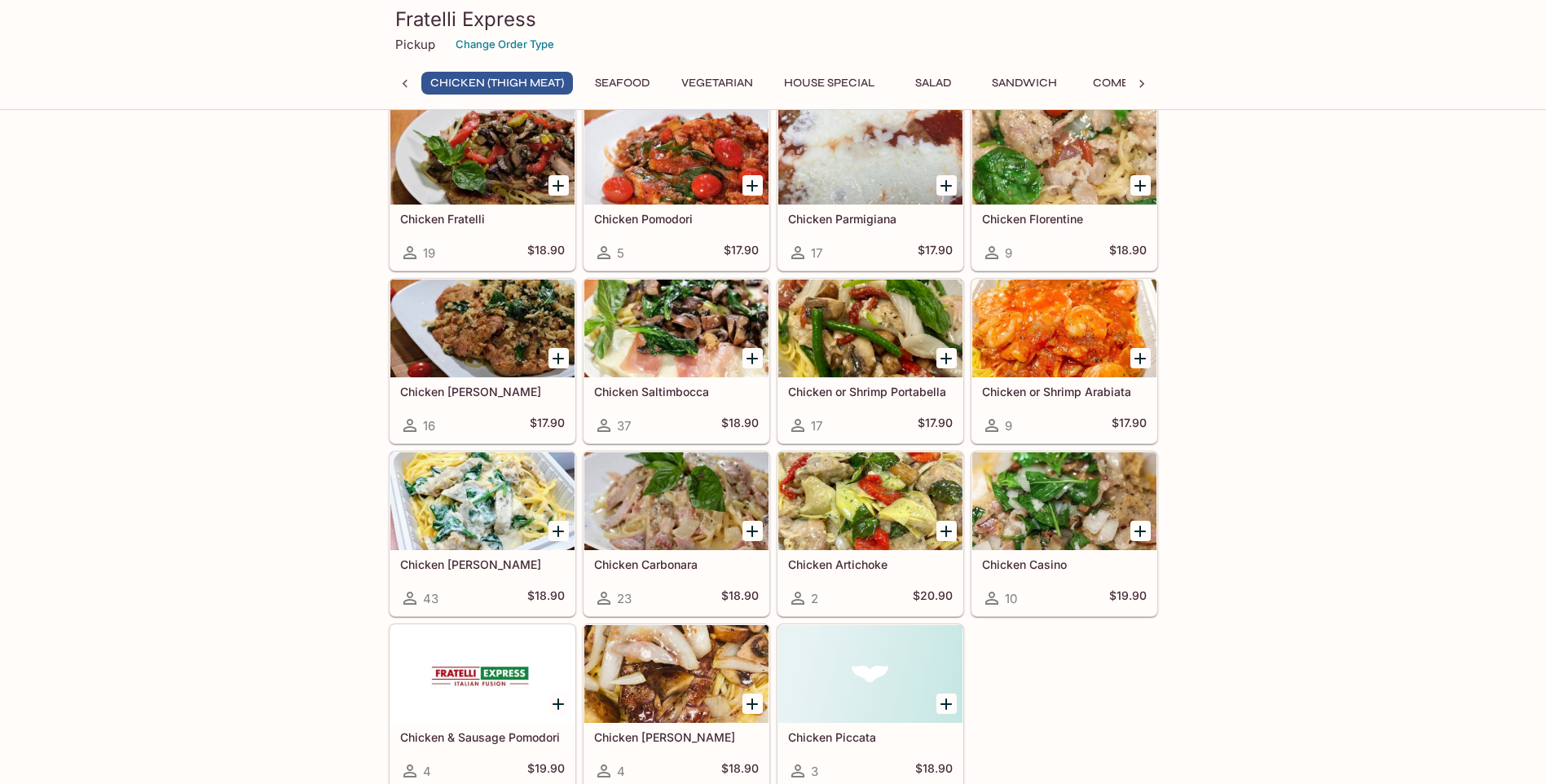
scroll to position [645, 0]
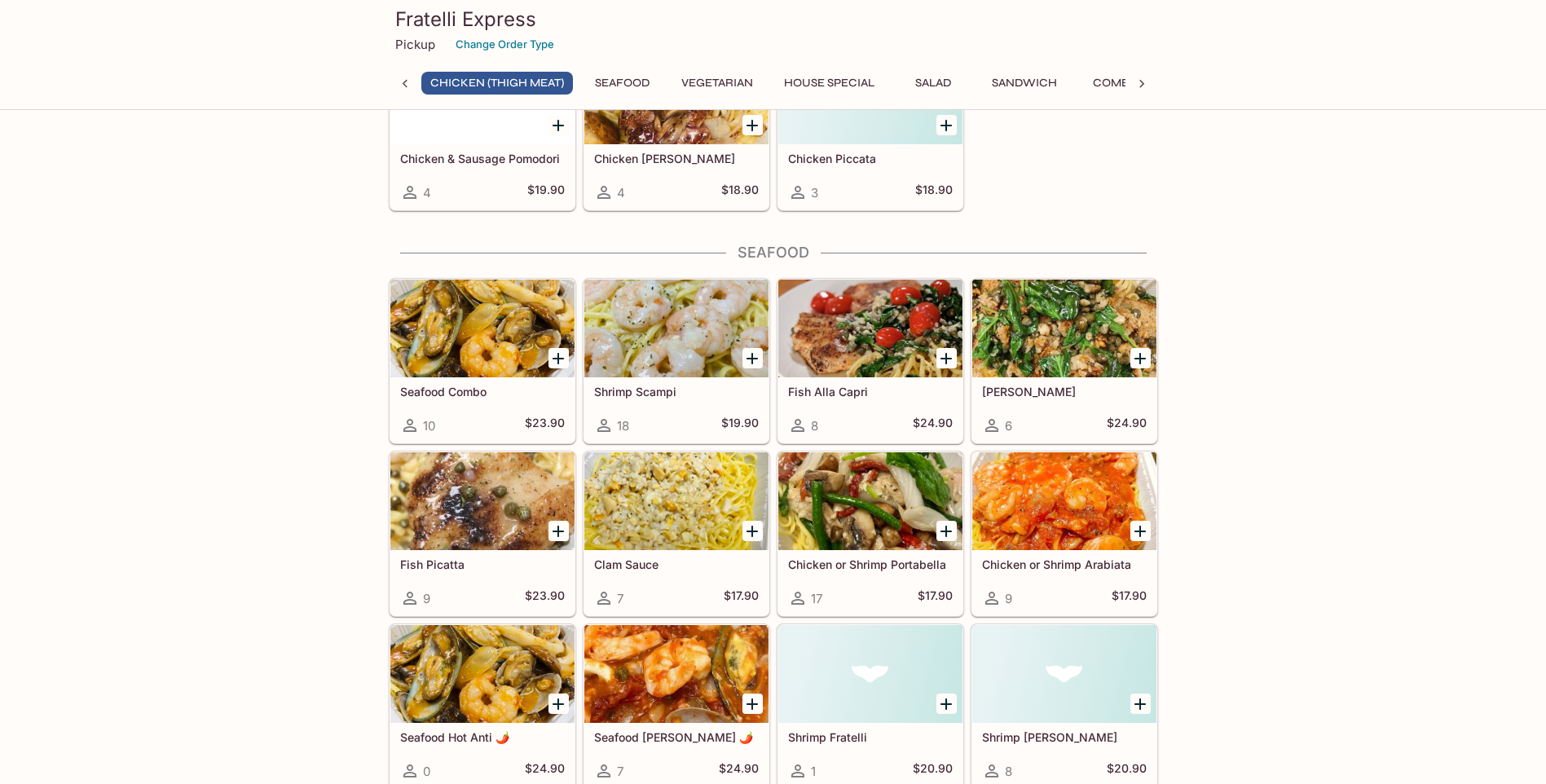
click at [1013, 395] on h5 "[PERSON_NAME]" at bounding box center [1064, 391] width 165 height 14
